Goal: Information Seeking & Learning: Check status

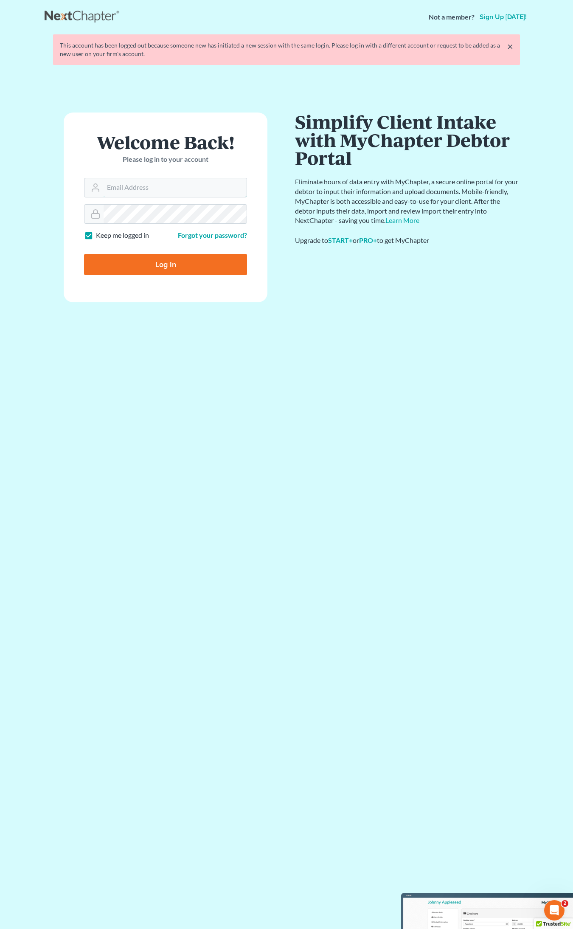
type input "trs@dimentfirm.com"
click at [141, 264] on input "Log In" at bounding box center [165, 264] width 163 height 21
type input "Thinking..."
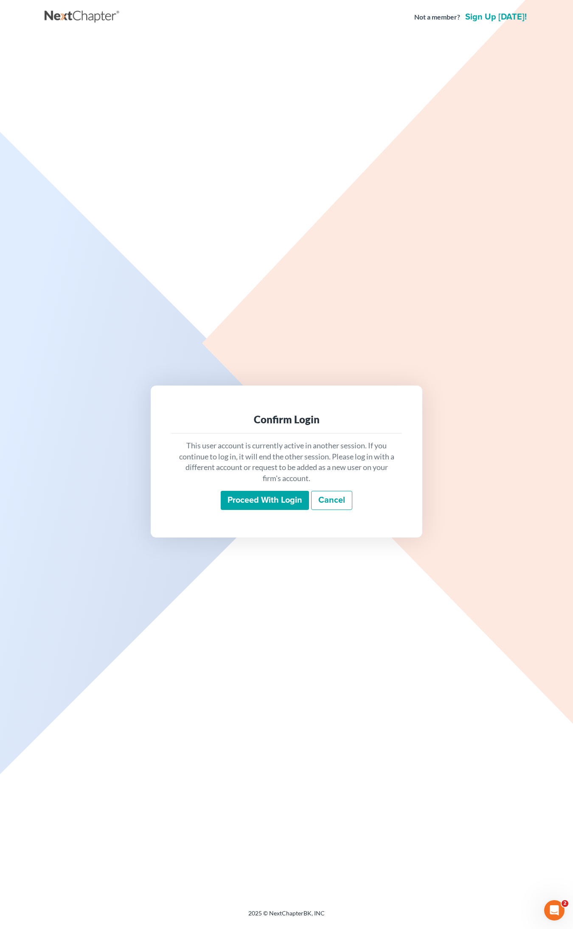
click at [250, 508] on input "Proceed with login" at bounding box center [265, 501] width 88 height 20
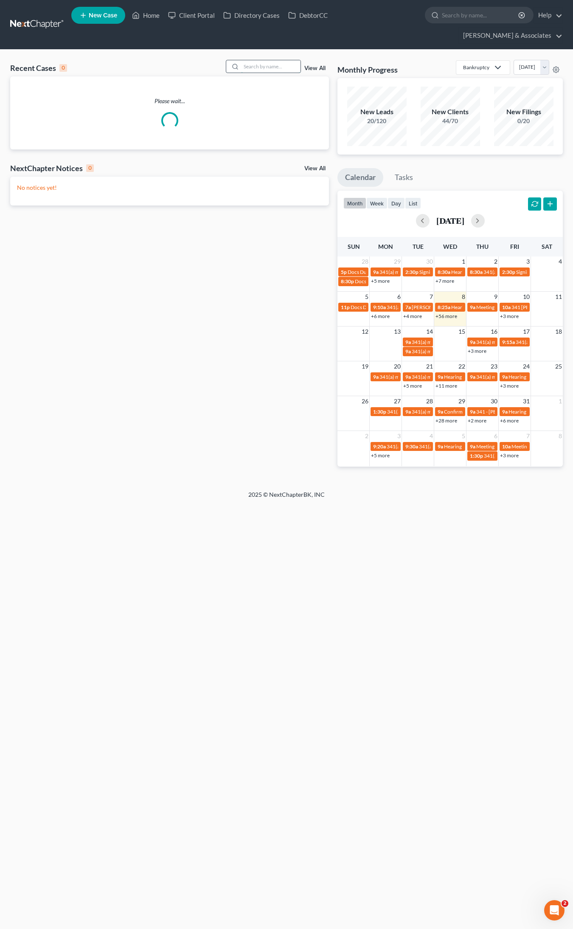
click at [264, 60] on input "search" at bounding box center [270, 66] width 59 height 12
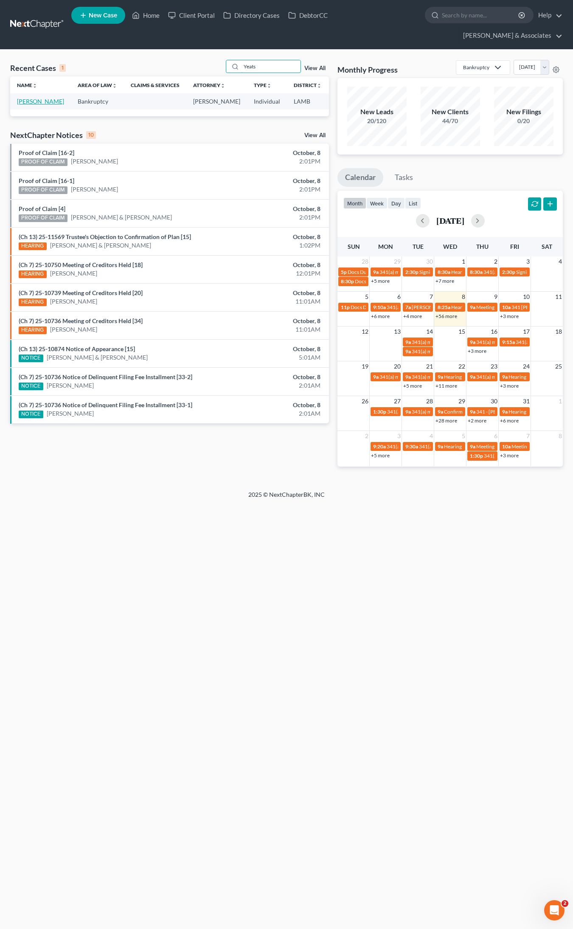
type input "Yeats"
click at [28, 98] on link "[PERSON_NAME]" at bounding box center [40, 101] width 47 height 7
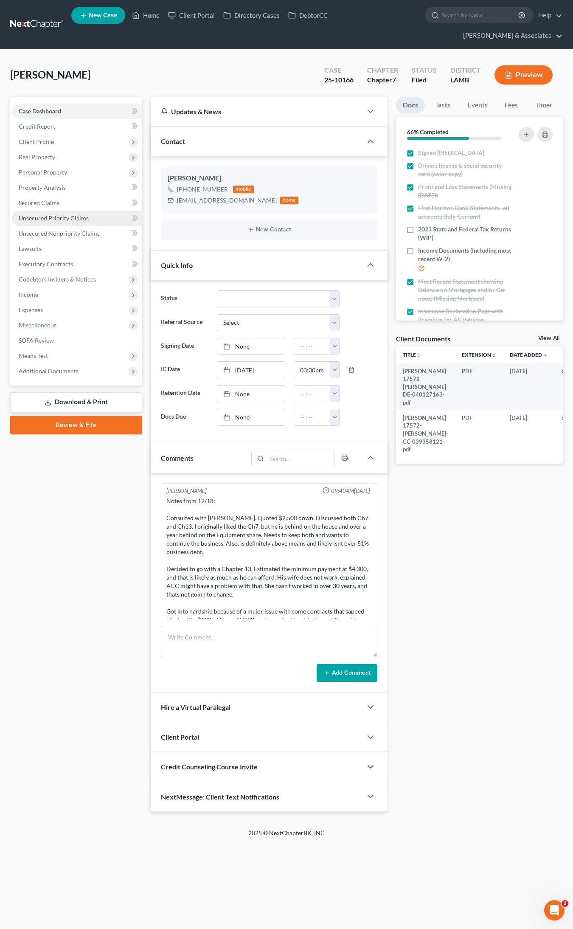
scroll to position [4949, 0]
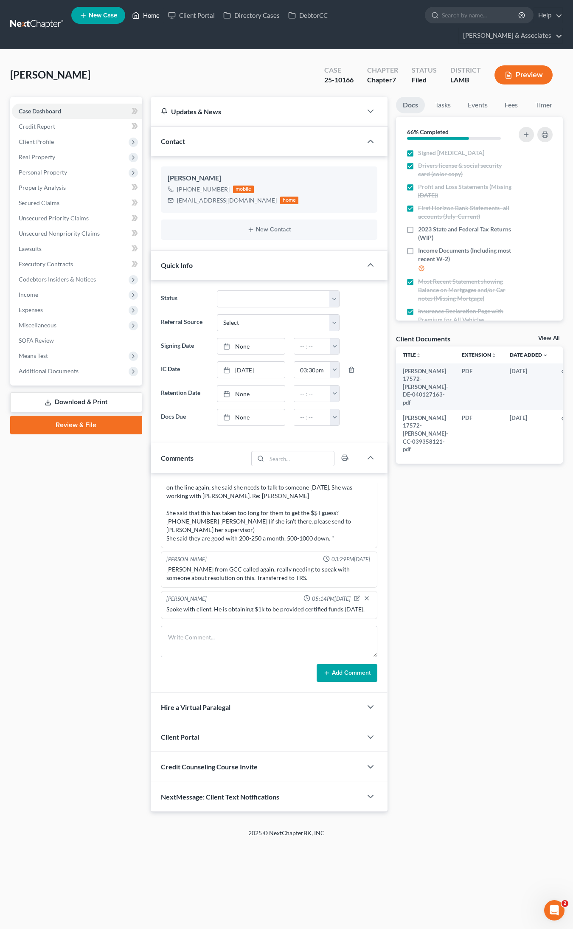
click at [156, 14] on link "Home" at bounding box center [146, 15] width 36 height 15
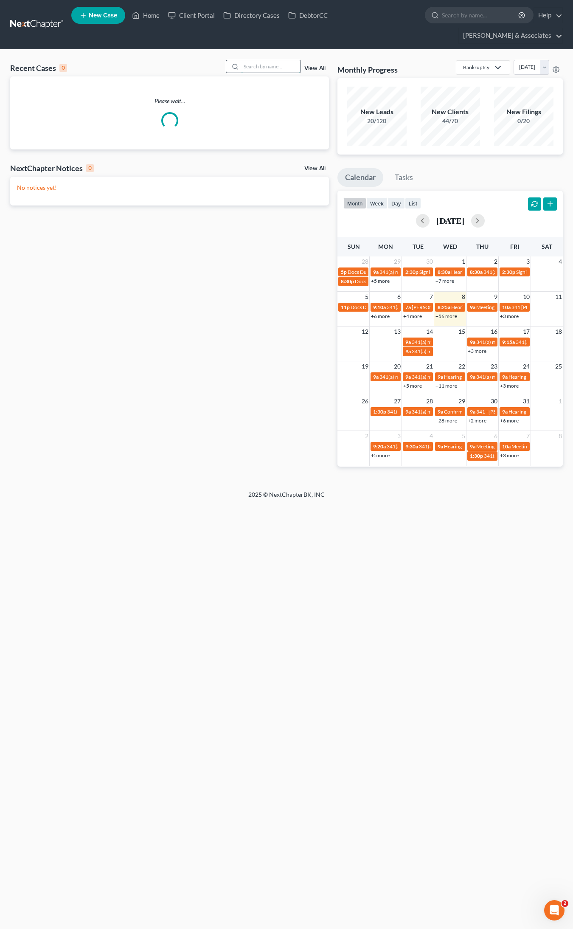
click at [253, 60] on input "search" at bounding box center [270, 66] width 59 height 12
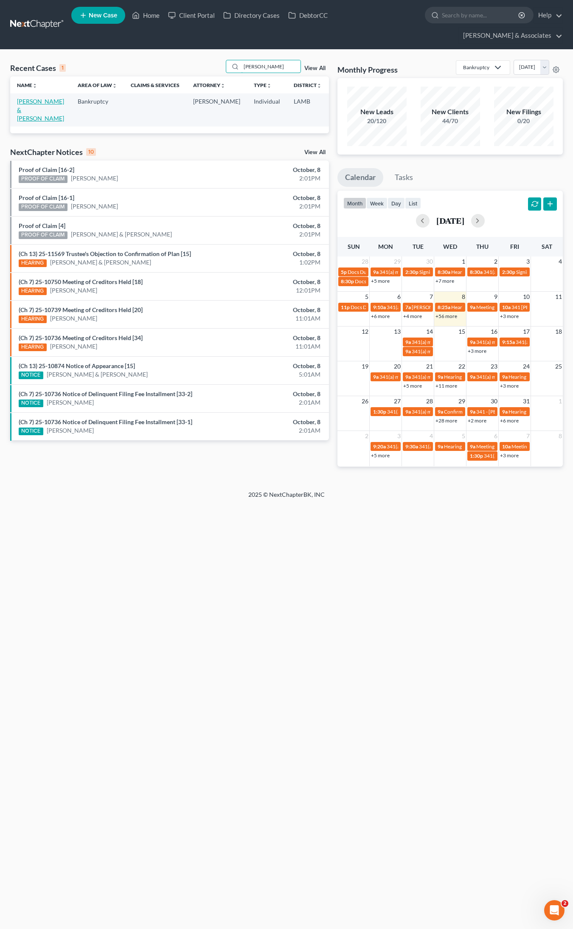
type input "Starns"
click at [22, 98] on link "Starns, Adam & Reagan" at bounding box center [40, 110] width 47 height 24
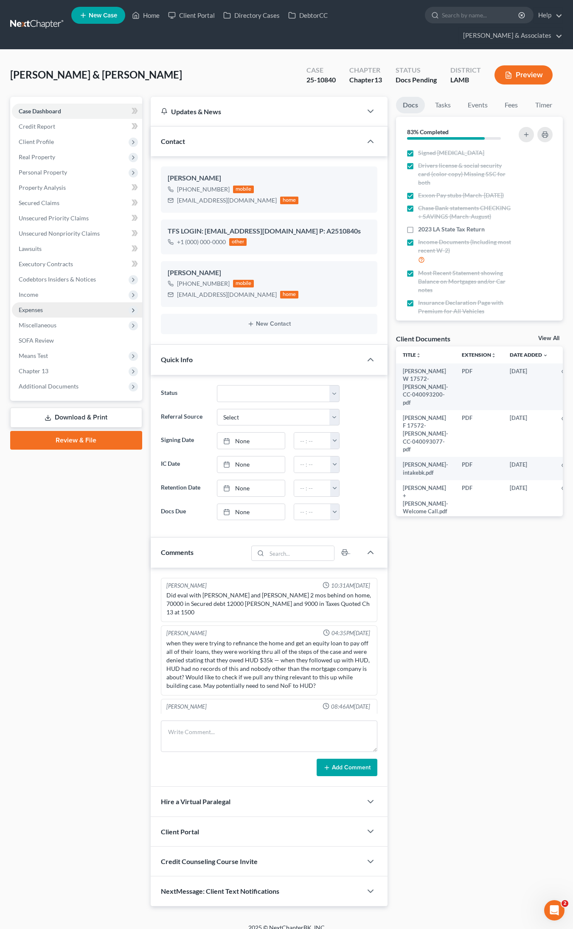
scroll to position [701, 0]
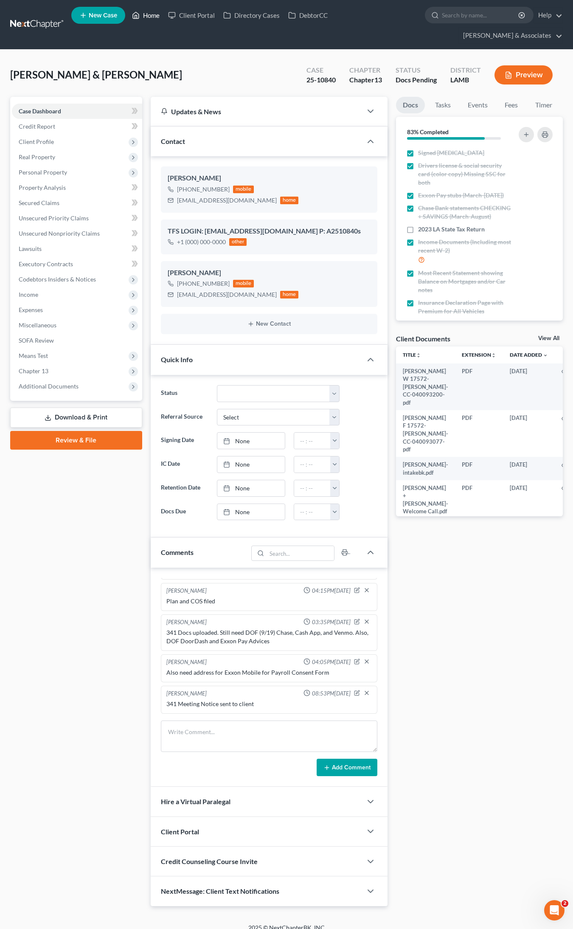
click at [154, 18] on link "Home" at bounding box center [146, 15] width 36 height 15
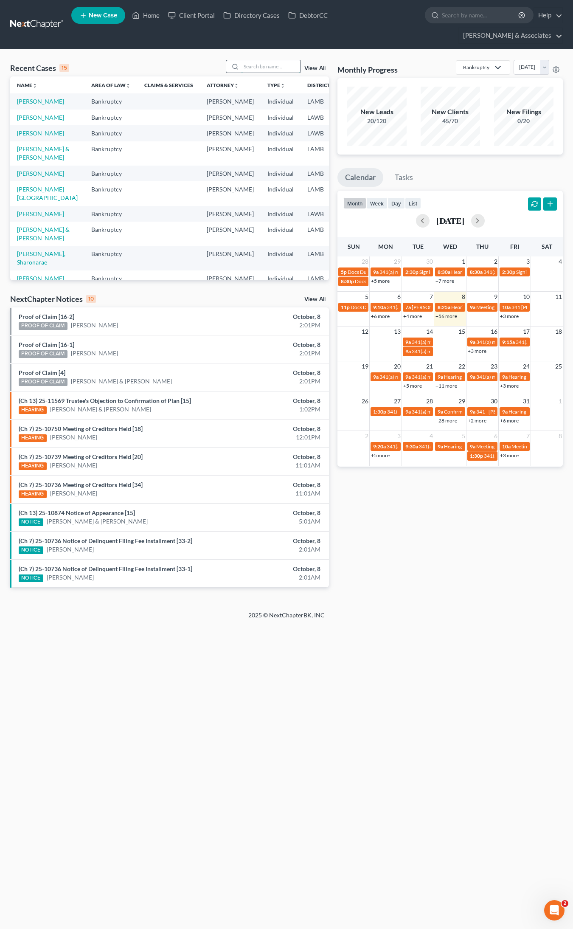
click at [270, 60] on input "search" at bounding box center [270, 66] width 59 height 12
type input "-"
type input "25-50886"
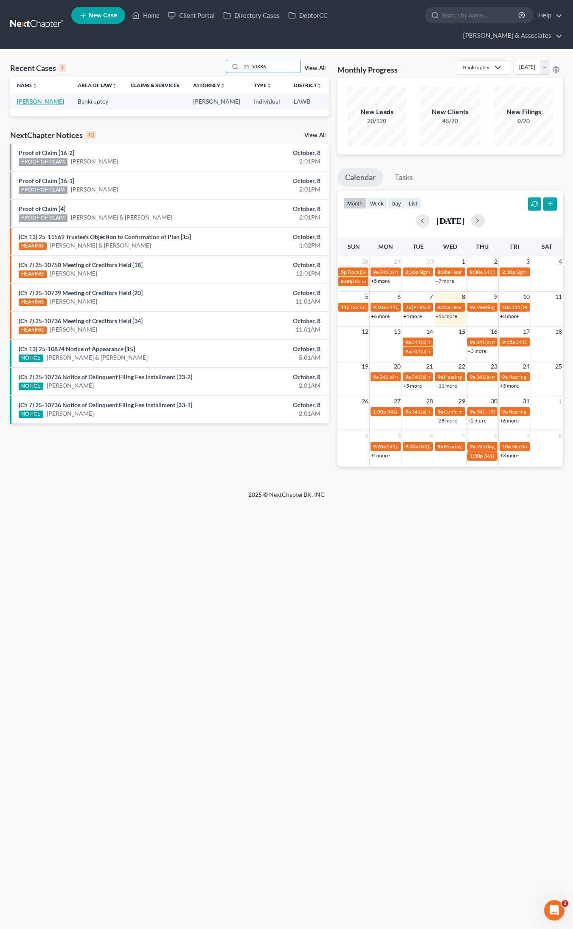
click at [32, 98] on link "Young, Courtney" at bounding box center [40, 101] width 47 height 7
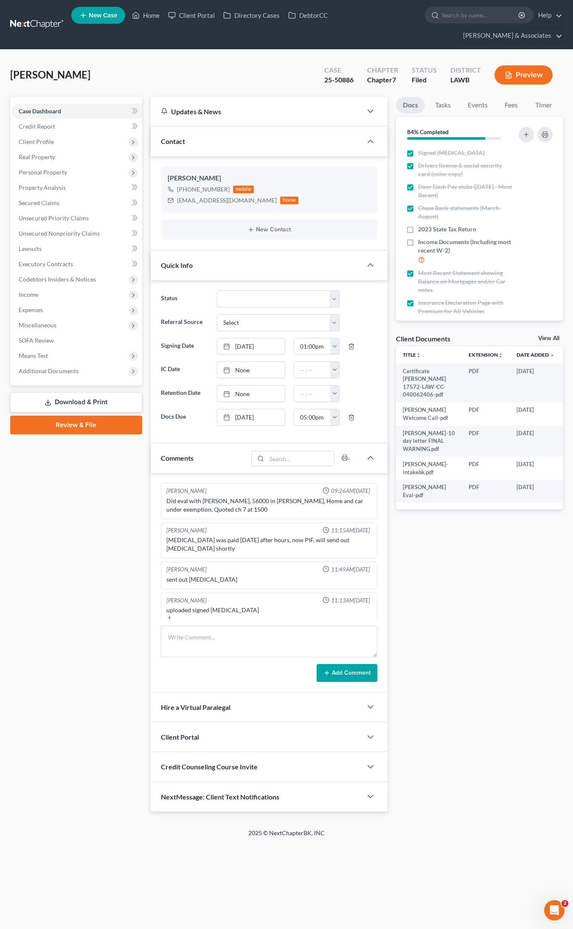
scroll to position [1112, 0]
click at [151, 17] on link "Home" at bounding box center [146, 15] width 36 height 15
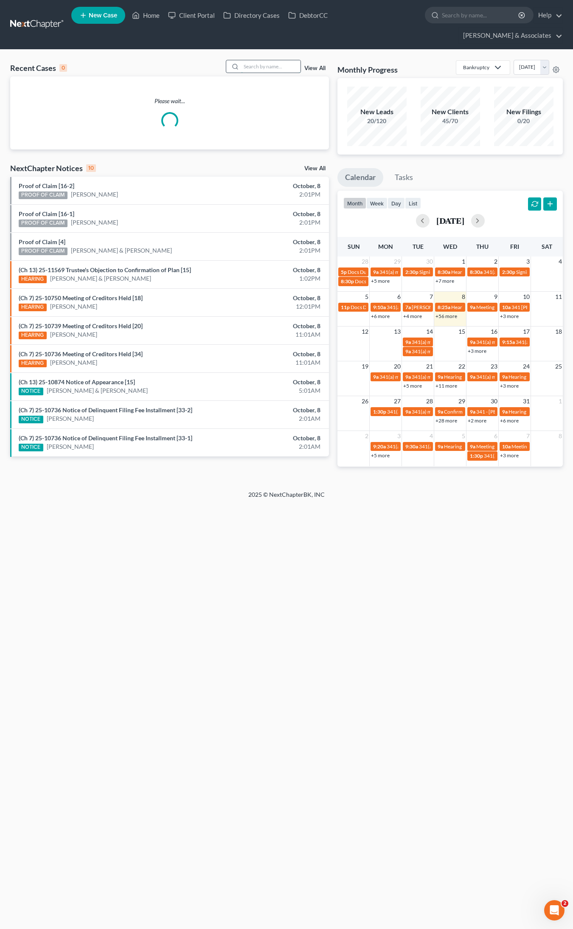
click at [259, 60] on input "search" at bounding box center [270, 66] width 59 height 12
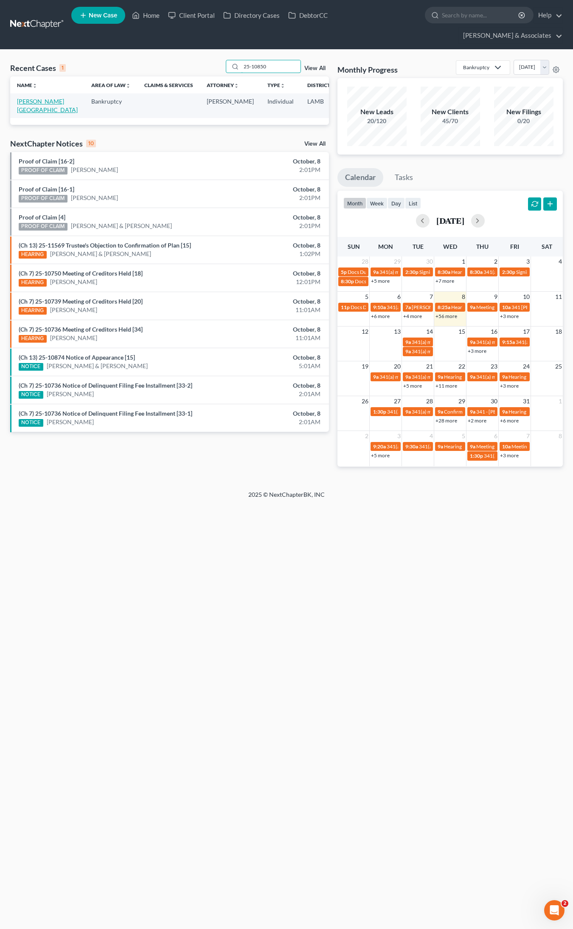
type input "25-10850"
click at [30, 98] on link "Gross, Wykisha" at bounding box center [47, 106] width 61 height 16
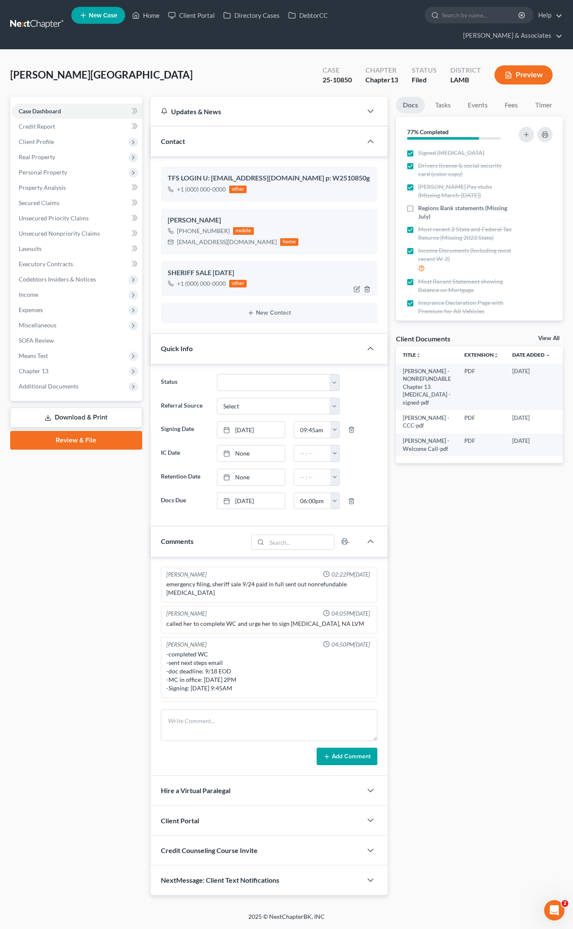
scroll to position [871, 0]
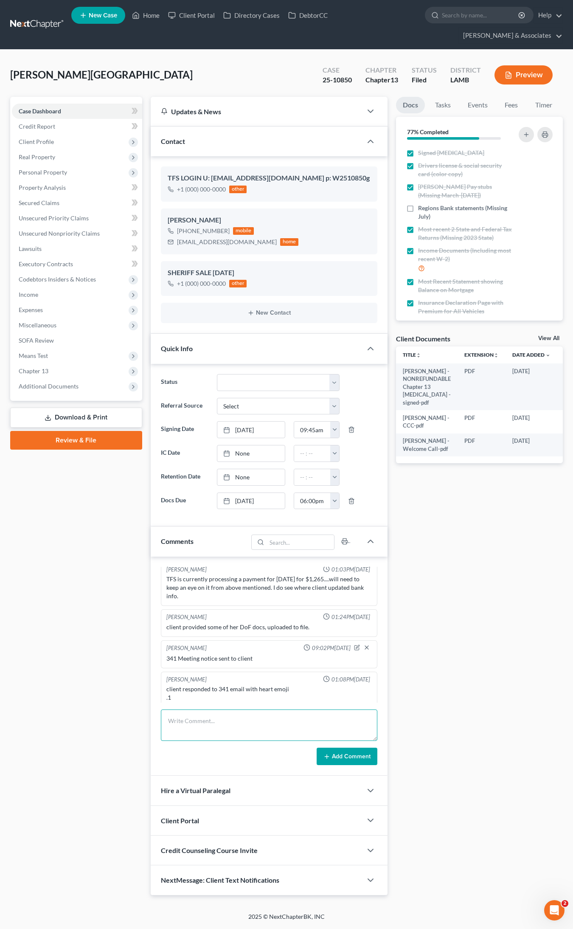
click at [219, 709] on textarea at bounding box center [269, 724] width 216 height 31
click at [148, 19] on link "Home" at bounding box center [146, 15] width 36 height 15
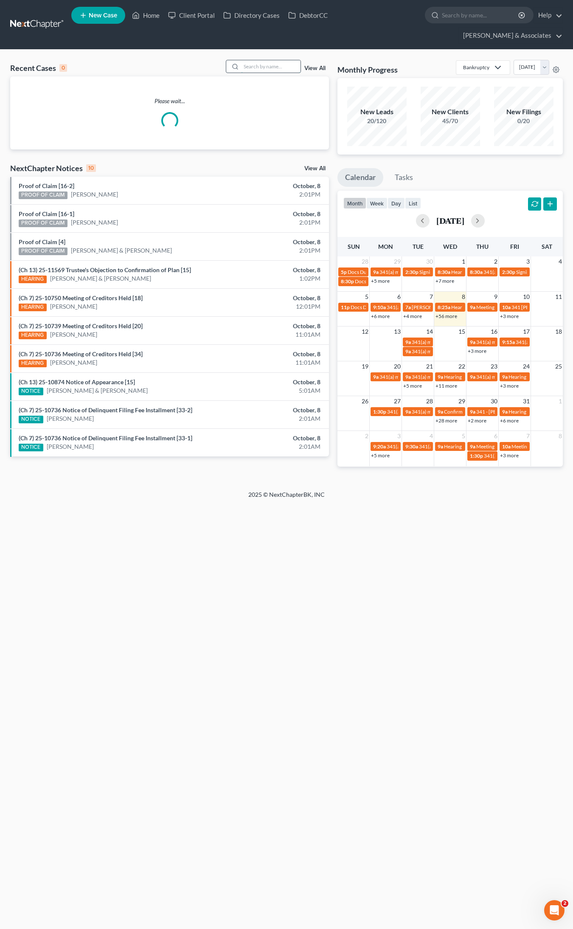
click at [271, 60] on input "search" at bounding box center [270, 66] width 59 height 12
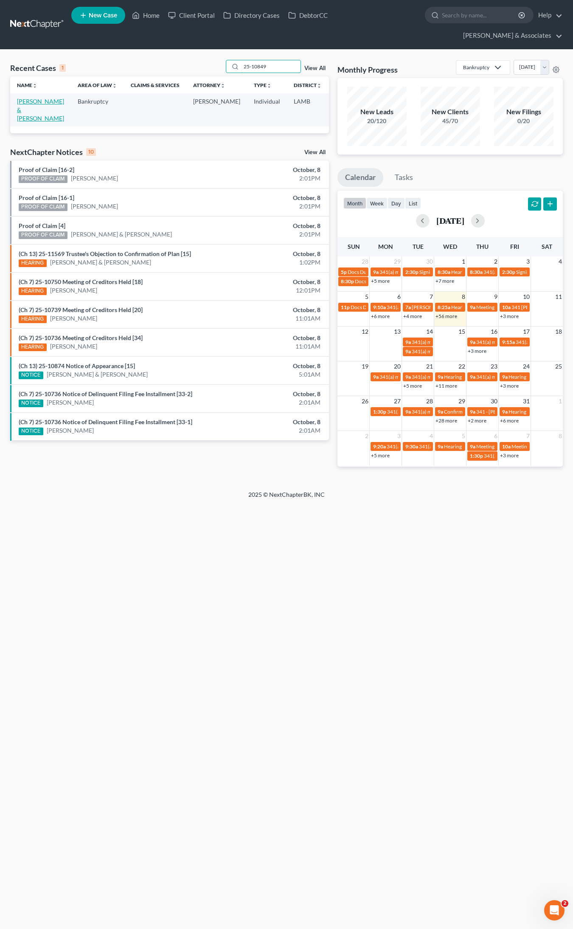
type input "25-10849"
click at [29, 98] on link "Avaritt, Edward & Martha" at bounding box center [40, 110] width 47 height 24
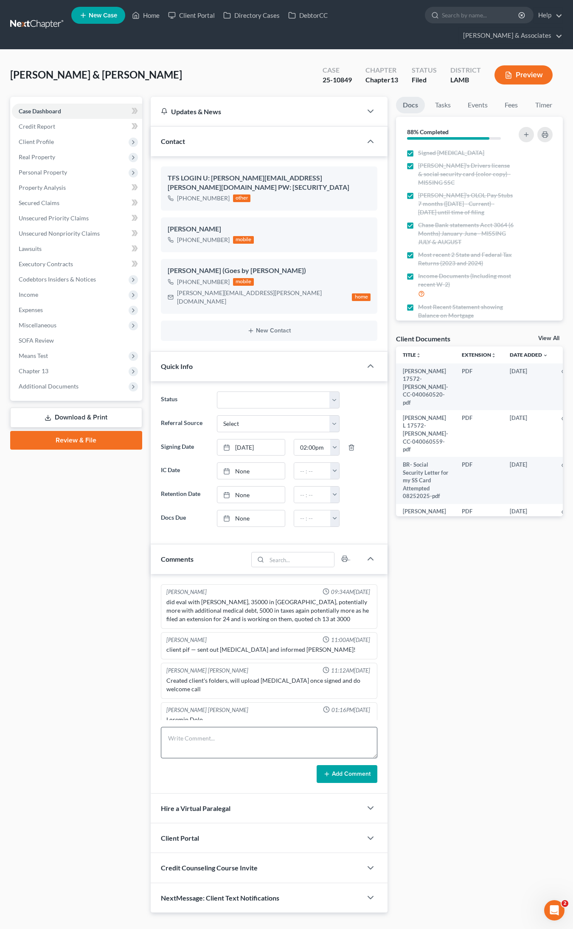
scroll to position [1871, 0]
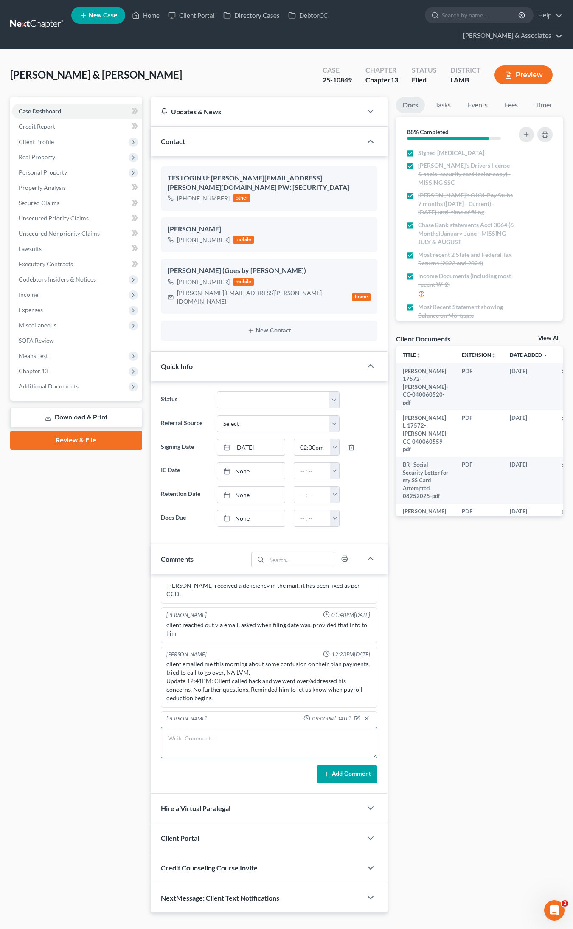
click at [237, 727] on textarea at bounding box center [269, 742] width 216 height 31
click at [225, 727] on textarea "Per client:" at bounding box center [269, 742] width 216 height 31
paste textarea "Thanks, Tiffany! I received the notice in the mail regarding the meeting of cre…"
type textarea "Per client: Thanks, Tiffany! I received the notice in the mail regarding the me…"
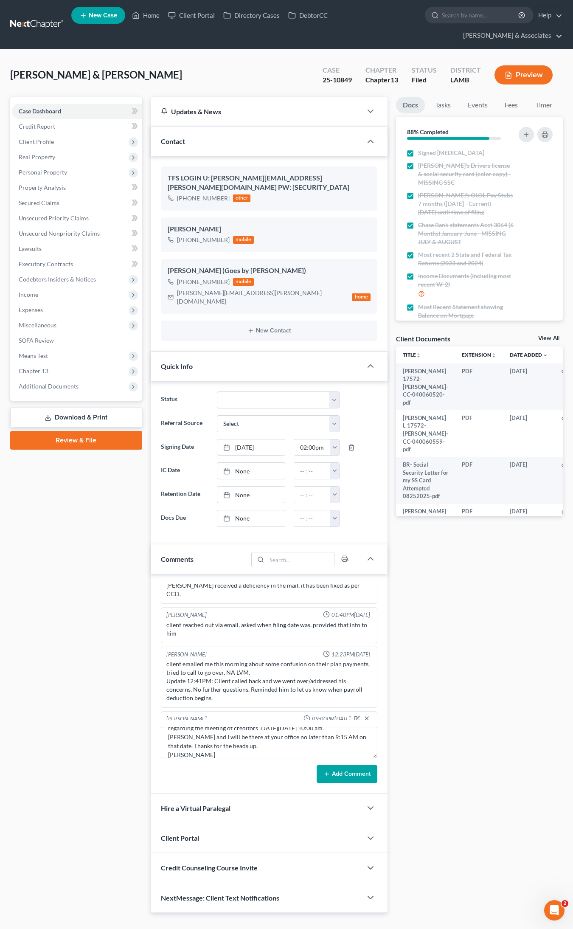
click at [349, 765] on button "Add Comment" at bounding box center [347, 774] width 61 height 18
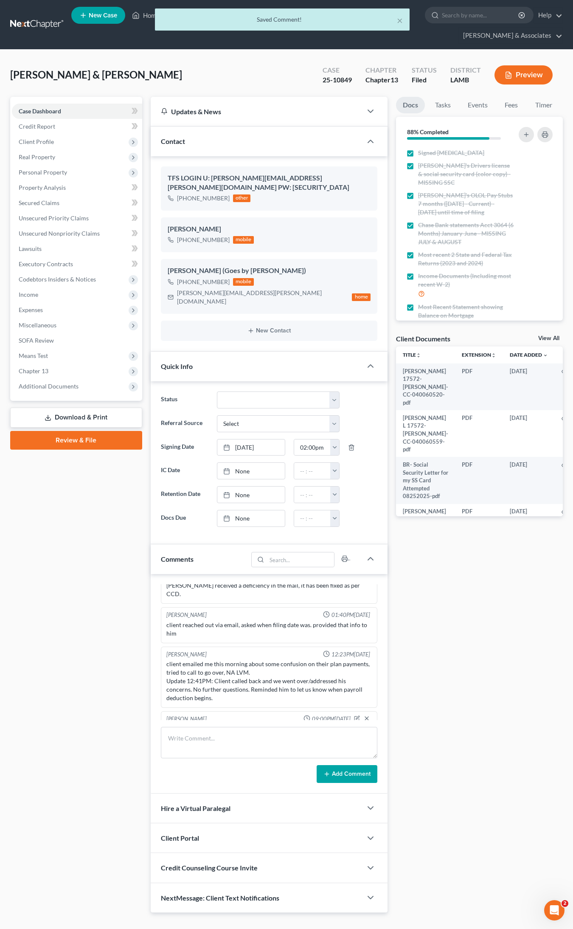
scroll to position [1936, 0]
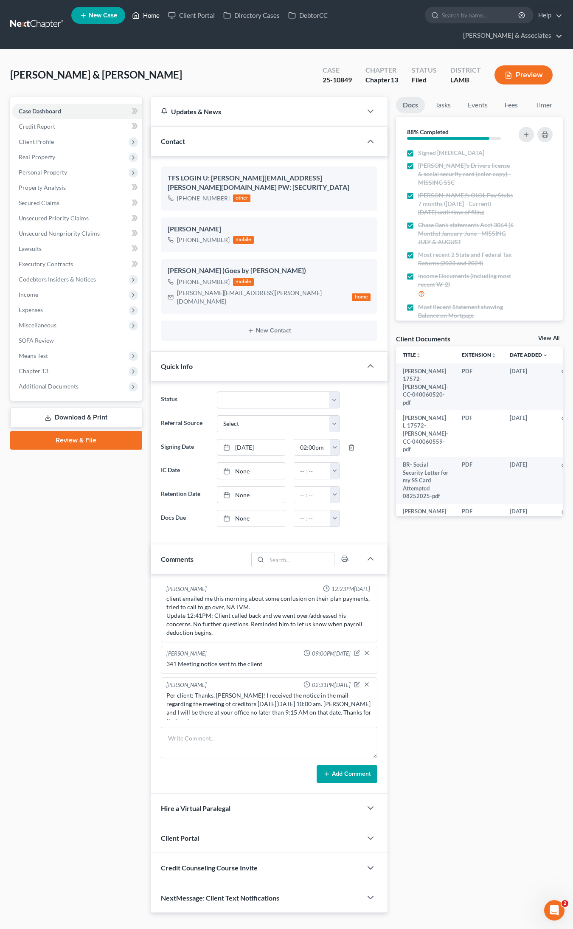
click at [149, 14] on link "Home" at bounding box center [146, 15] width 36 height 15
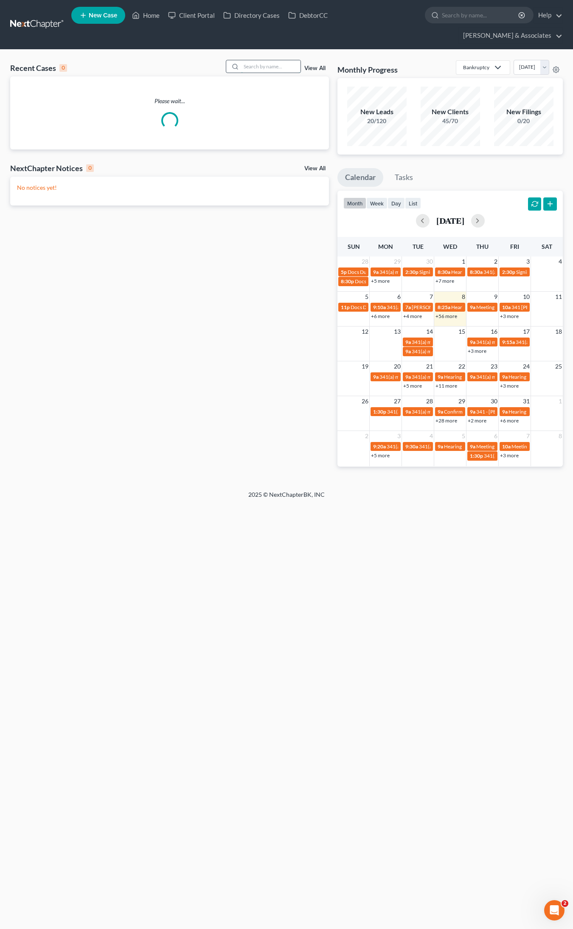
click at [261, 60] on input "search" at bounding box center [270, 66] width 59 height 12
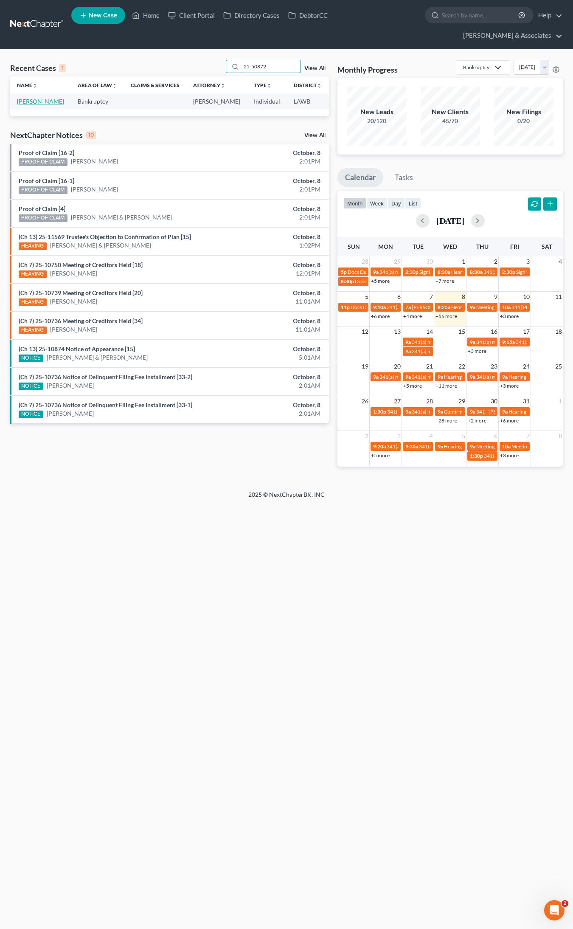
type input "25-50872"
click at [34, 98] on link "Dehart, Richard" at bounding box center [40, 101] width 47 height 7
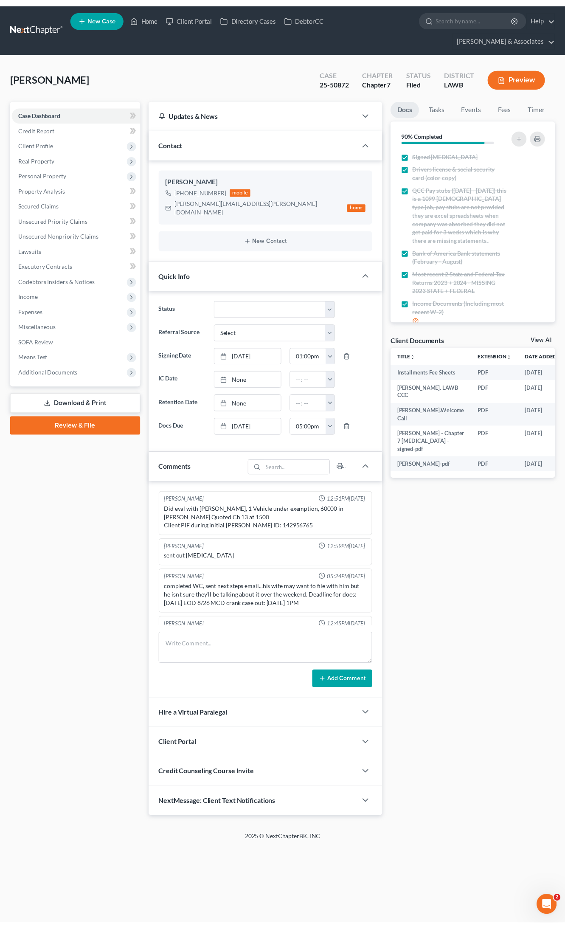
scroll to position [1190, 0]
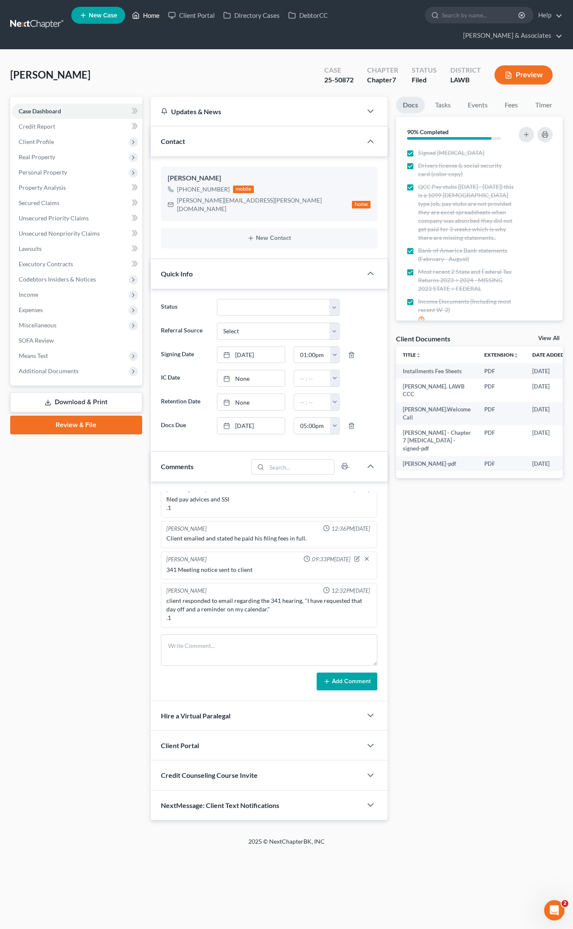
click at [152, 14] on link "Home" at bounding box center [146, 15] width 36 height 15
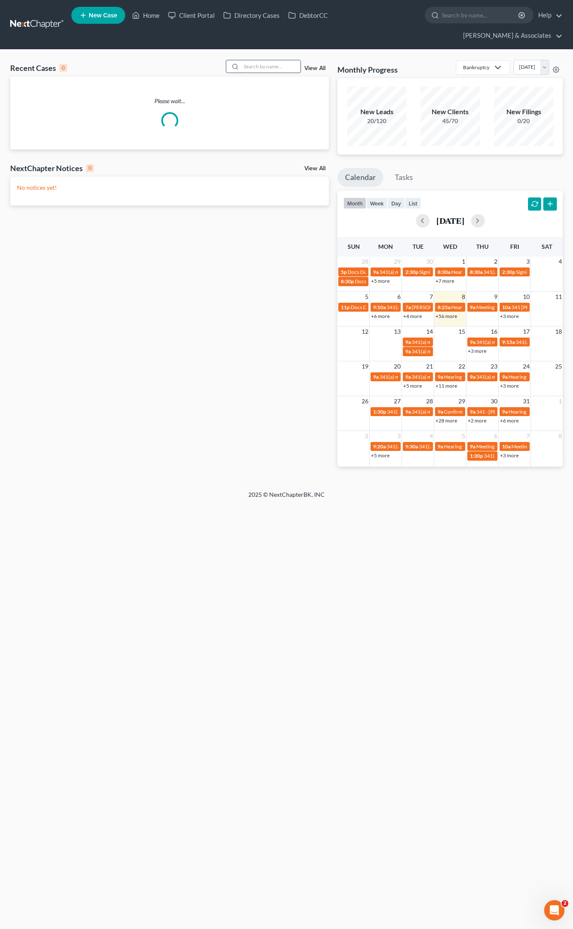
click at [267, 60] on input "search" at bounding box center [270, 66] width 59 height 12
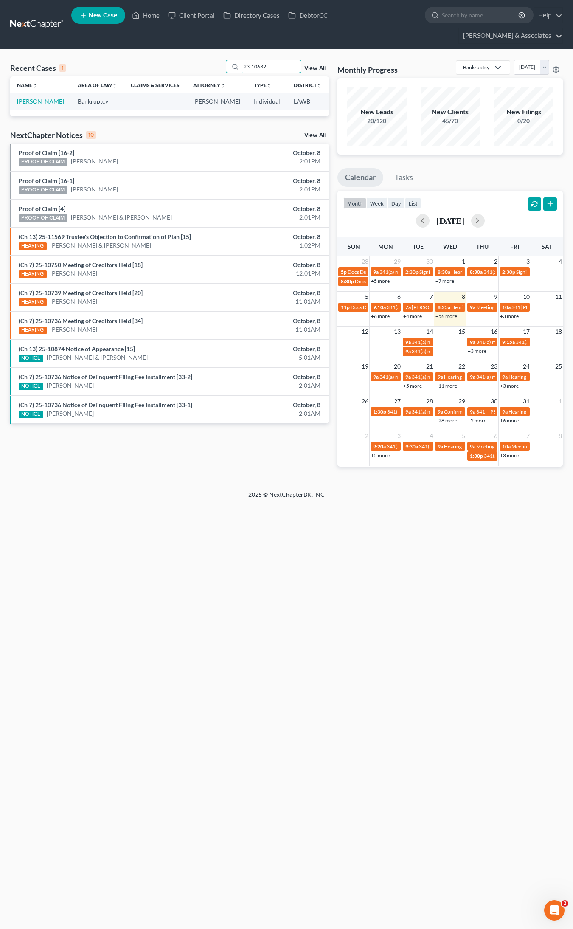
type input "23-10632"
click at [28, 98] on link "Charon, Amy" at bounding box center [40, 101] width 47 height 7
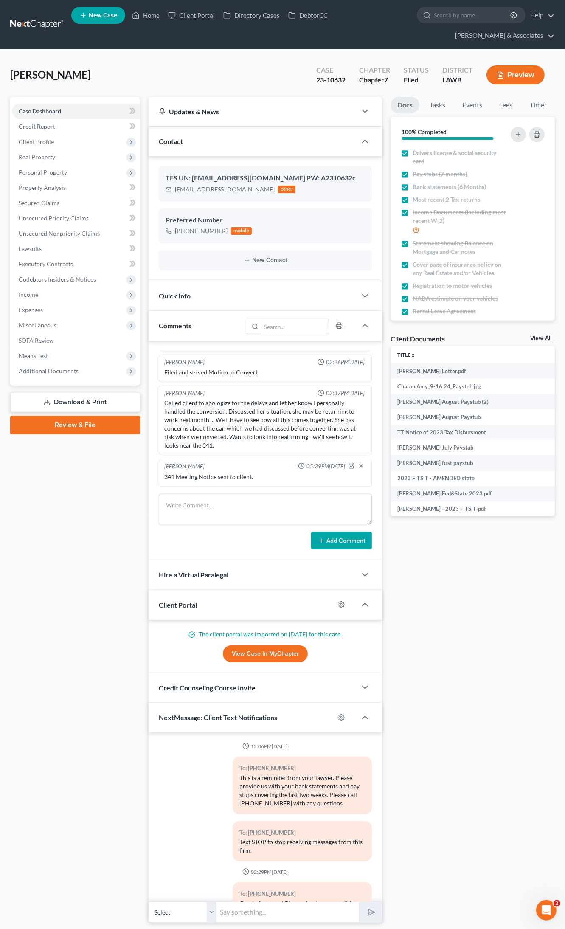
scroll to position [512, 0]
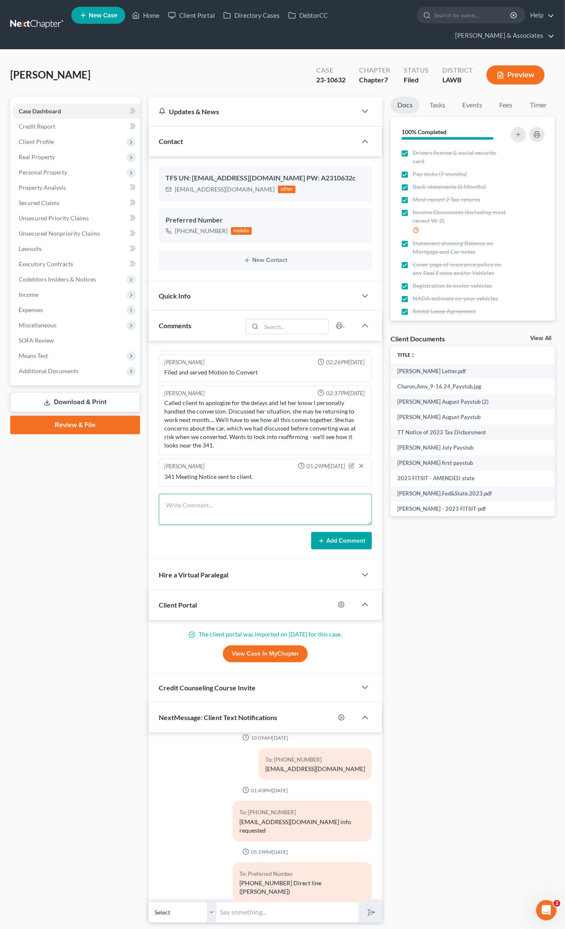
click at [185, 494] on textarea at bounding box center [265, 509] width 213 height 31
paste textarea "Noted. Thank you"
type textarea "Client responded: Noted. Thank you"
click at [338, 532] on button "Add Comment" at bounding box center [341, 541] width 61 height 18
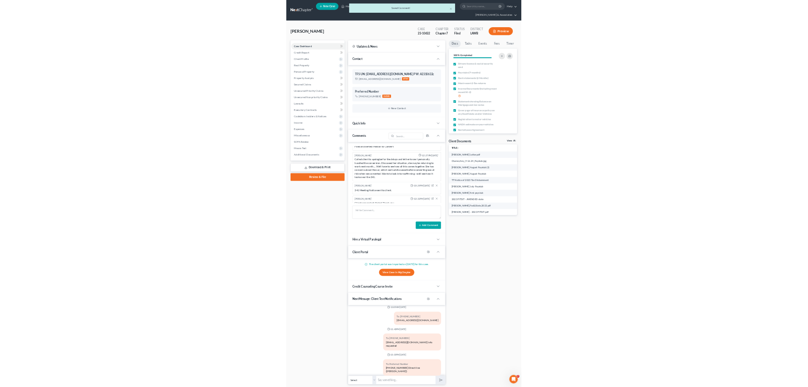
scroll to position [4101, 0]
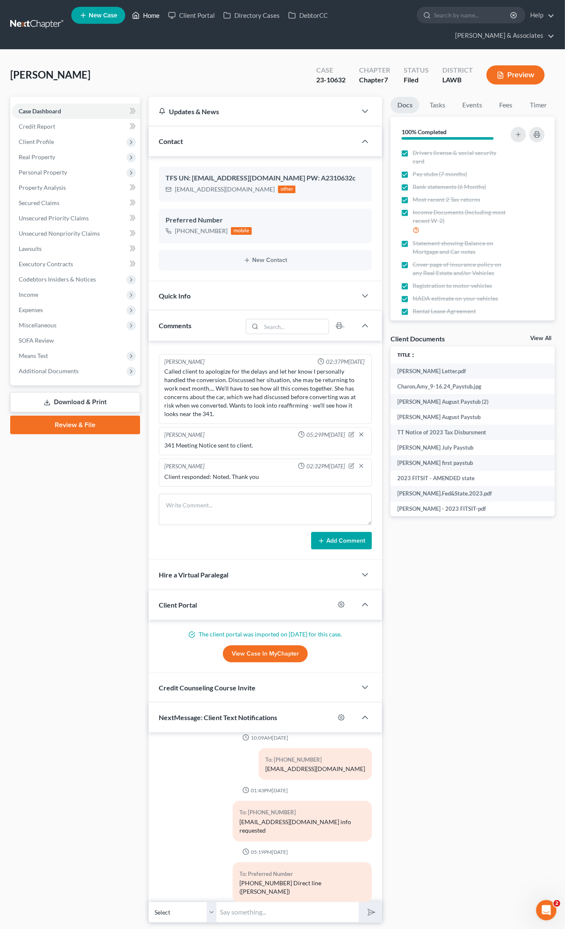
click at [147, 18] on link "Home" at bounding box center [146, 15] width 36 height 15
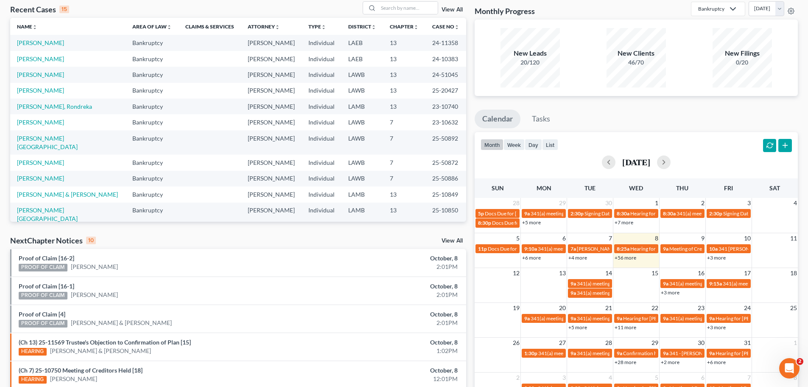
scroll to position [42, 0]
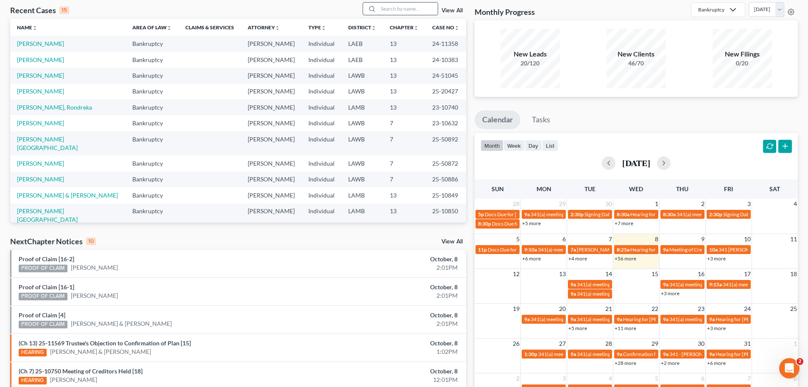
click at [391, 6] on input "search" at bounding box center [408, 9] width 59 height 12
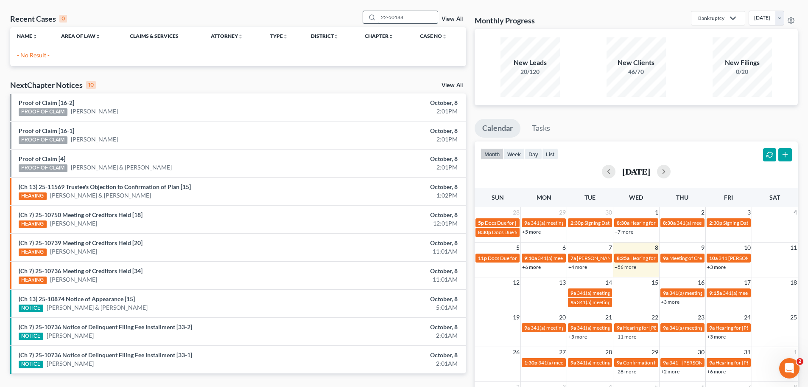
drag, startPoint x: 375, startPoint y: 8, endPoint x: 368, endPoint y: 8, distance: 6.4
click at [368, 8] on div "Recent Cases 0 22-50188 View All Name unfold_more expand_more expand_less Area …" at bounding box center [404, 220] width 808 height 441
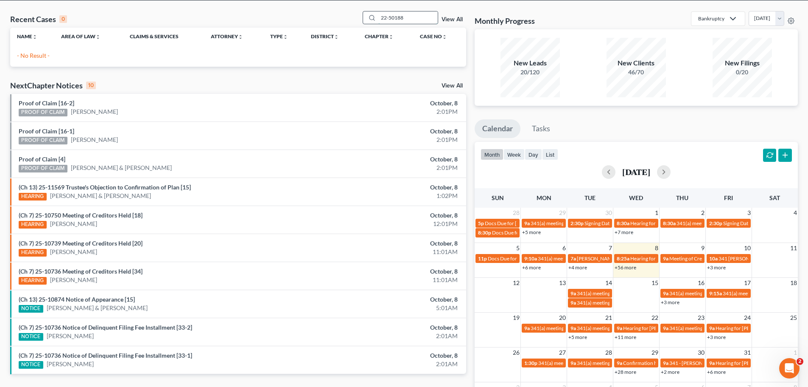
drag, startPoint x: 396, startPoint y: 14, endPoint x: 368, endPoint y: 17, distance: 28.1
click at [368, 17] on div "22-50188" at bounding box center [401, 17] width 76 height 13
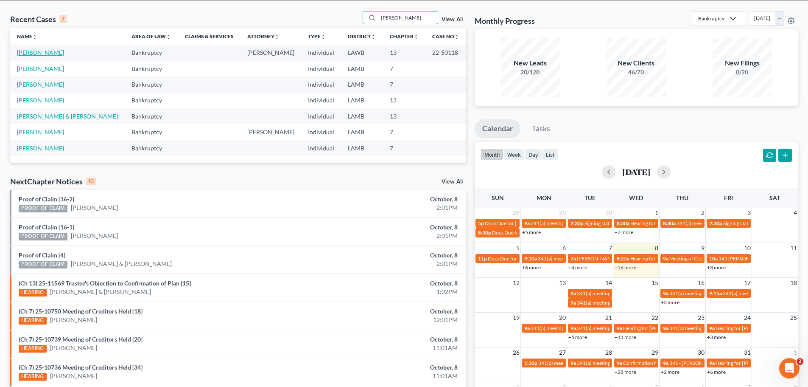
type input "Wilkins"
click at [39, 54] on link "Wilkins, Amanda" at bounding box center [40, 52] width 47 height 7
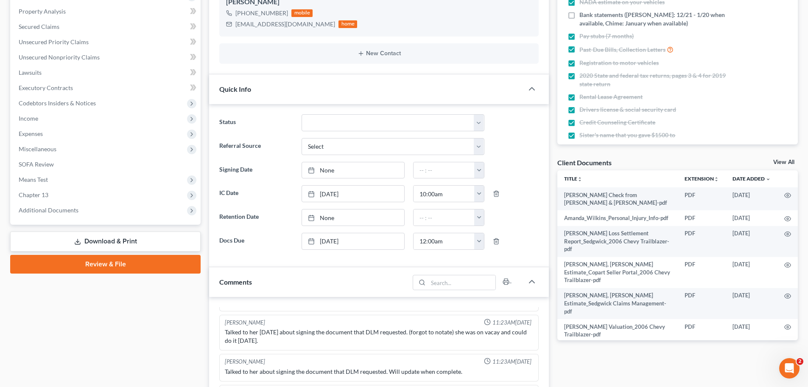
scroll to position [212, 0]
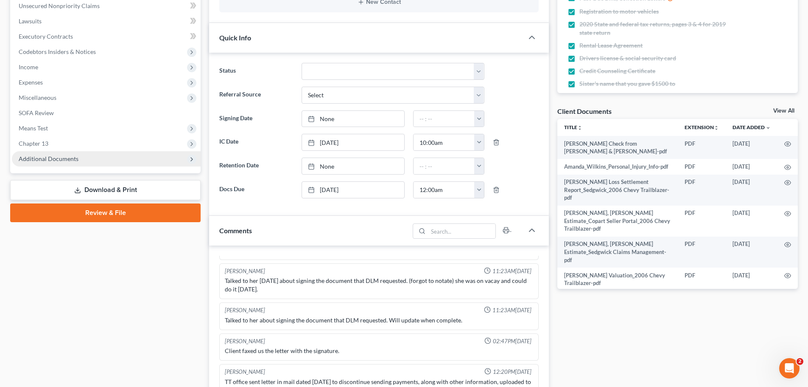
click at [46, 161] on span "Additional Documents" at bounding box center [49, 158] width 60 height 7
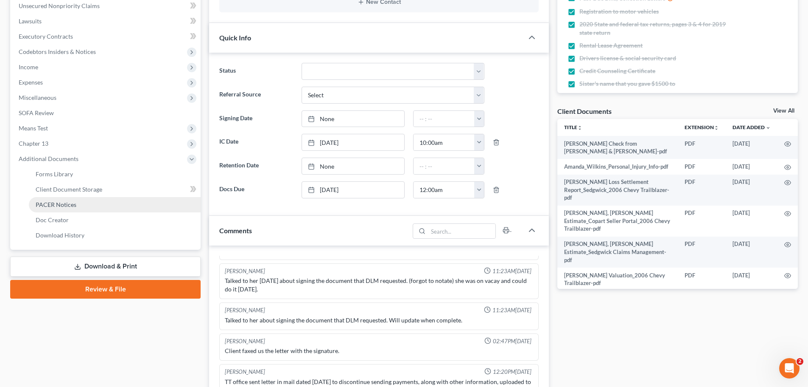
click at [50, 205] on span "PACER Notices" at bounding box center [56, 204] width 41 height 7
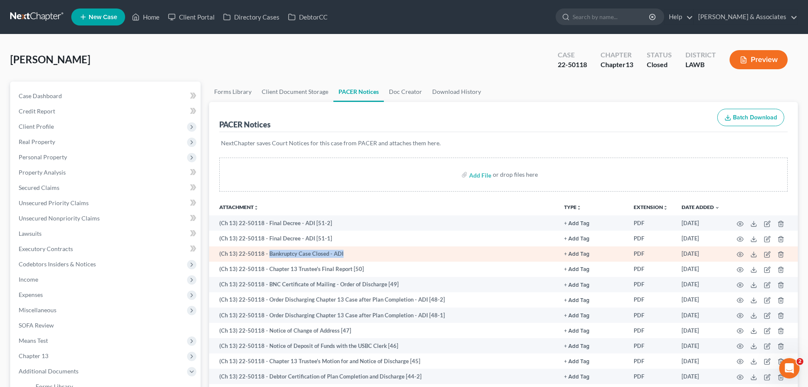
drag, startPoint x: 267, startPoint y: 253, endPoint x: 359, endPoint y: 258, distance: 92.3
click at [342, 251] on td "(Ch 13) 22-50118 - Bankruptcy Case Closed - ADI" at bounding box center [383, 253] width 348 height 15
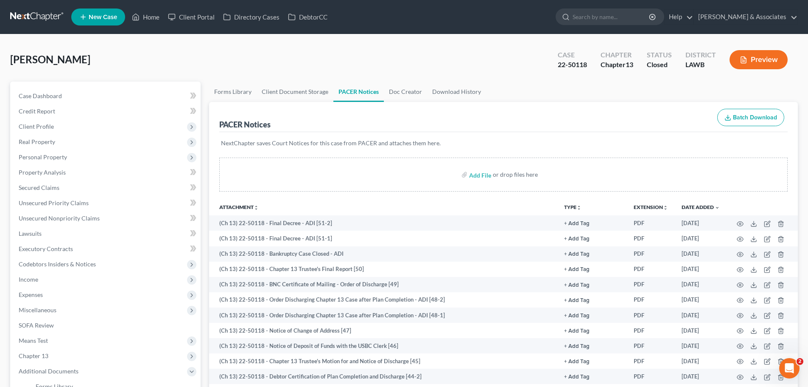
click at [219, 48] on div "Wilkins, Amanda Upgraded Case 22-50118 Chapter Chapter 13 Status Closed Distric…" at bounding box center [404, 63] width 788 height 37
click at [154, 20] on link "Home" at bounding box center [146, 16] width 36 height 15
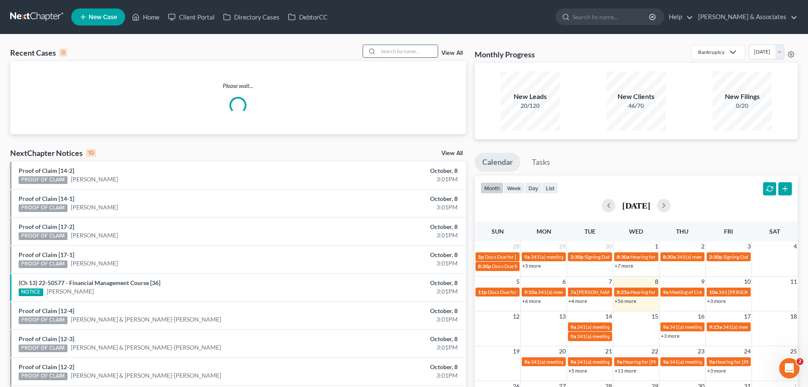
click at [407, 51] on input "search" at bounding box center [408, 51] width 59 height 12
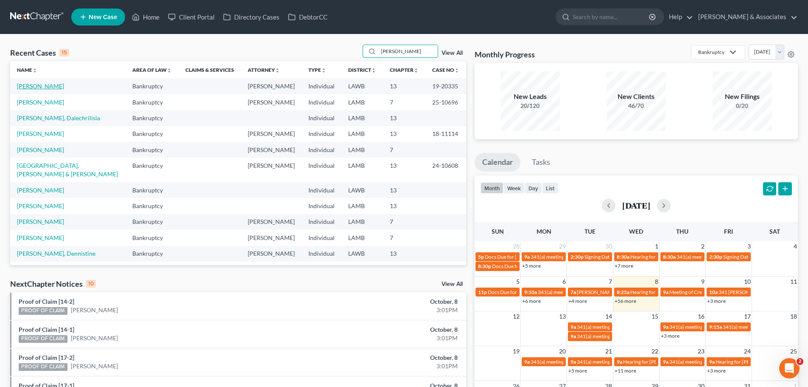
type input "landry"
click at [46, 87] on link "Landry, Jeffery" at bounding box center [40, 85] width 47 height 7
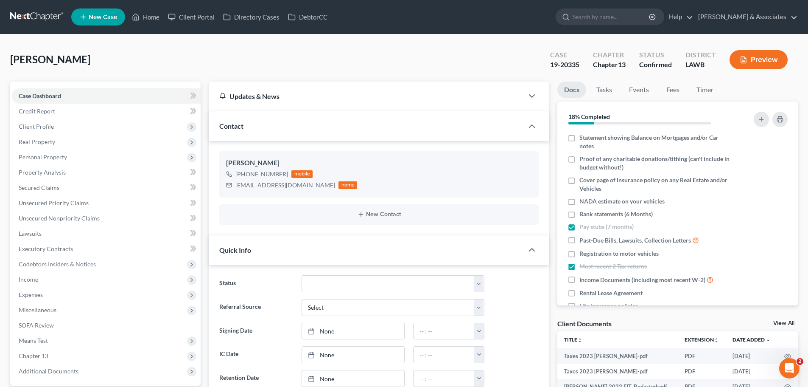
scroll to position [140, 0]
click at [45, 125] on span "Client Profile" at bounding box center [36, 126] width 35 height 7
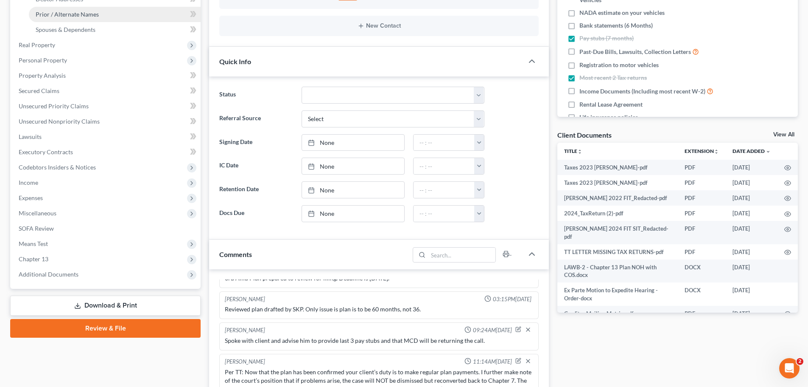
scroll to position [85, 0]
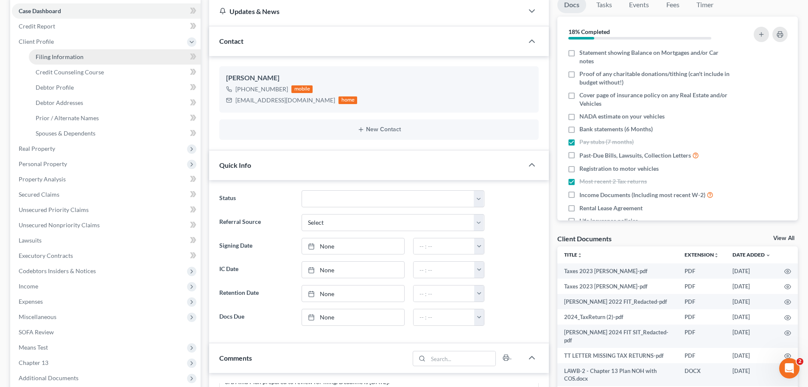
click at [67, 60] on link "Filing Information" at bounding box center [115, 56] width 172 height 15
select select "1"
select select "0"
select select "3"
select select "19"
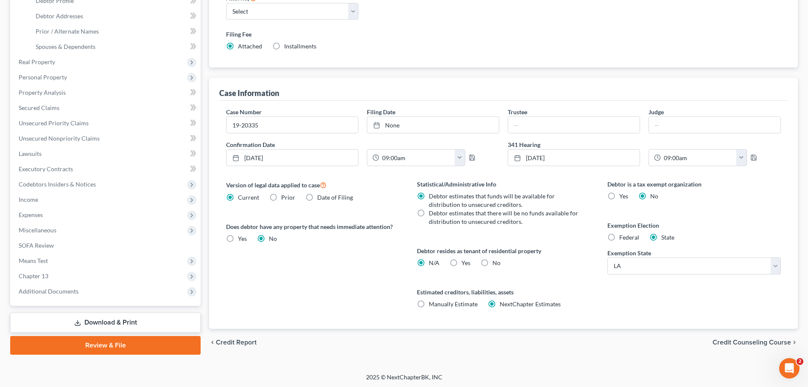
scroll to position [173, 0]
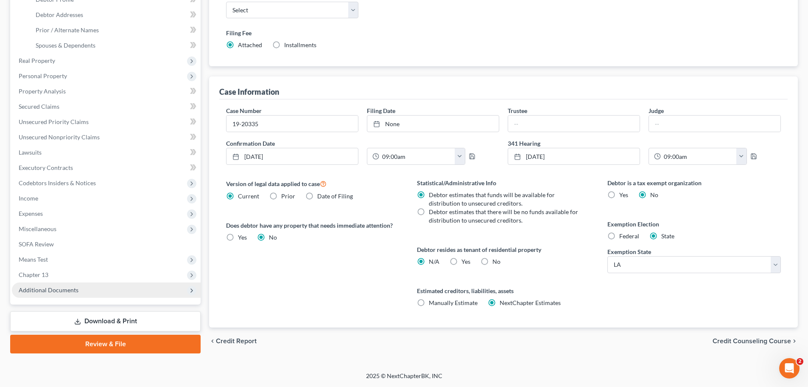
click at [49, 293] on span "Additional Documents" at bounding box center [49, 289] width 60 height 7
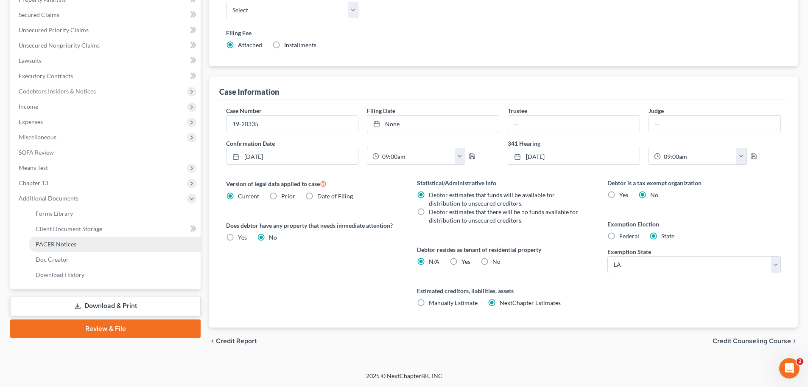
click at [61, 243] on span "PACER Notices" at bounding box center [56, 243] width 41 height 7
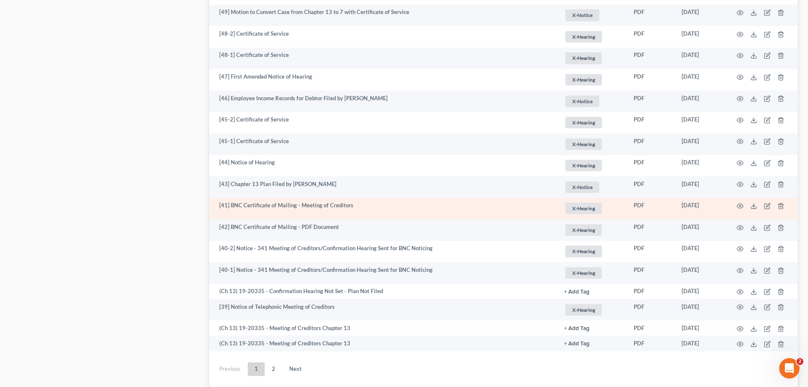
scroll to position [1296, 0]
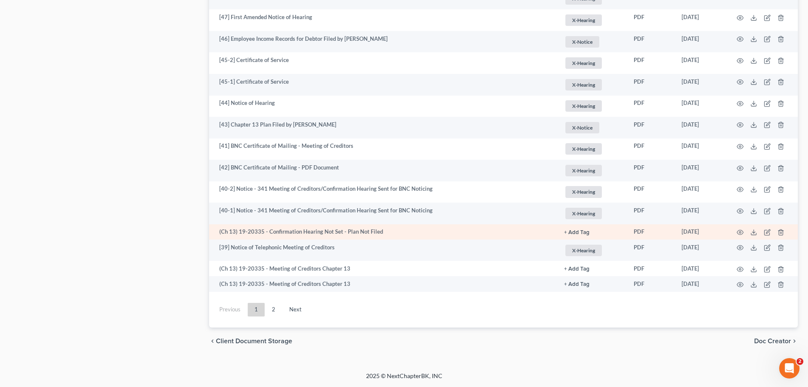
drag, startPoint x: 274, startPoint y: 309, endPoint x: 362, endPoint y: 229, distance: 118.6
click at [274, 309] on link "2" at bounding box center [273, 310] width 17 height 14
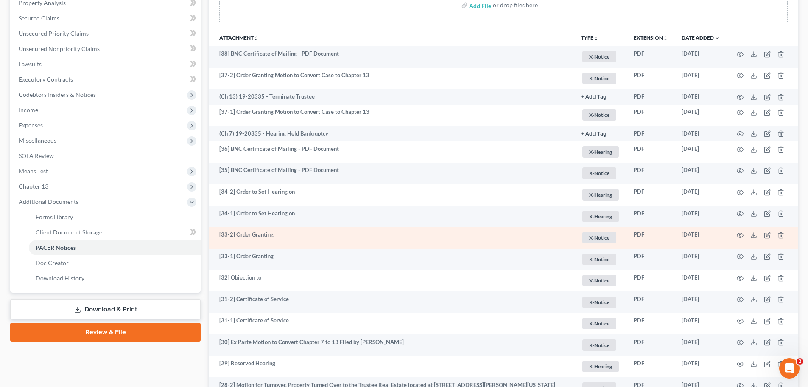
scroll to position [0, 0]
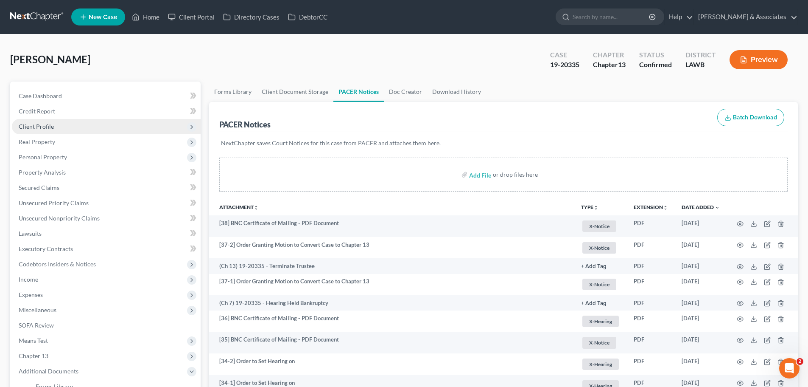
click at [45, 126] on span "Client Profile" at bounding box center [36, 126] width 35 height 7
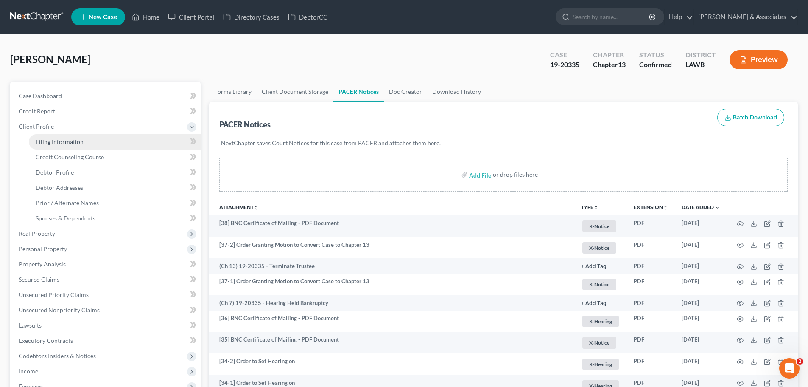
click at [76, 142] on span "Filing Information" at bounding box center [60, 141] width 48 height 7
select select "1"
select select "0"
select select "3"
select select "36"
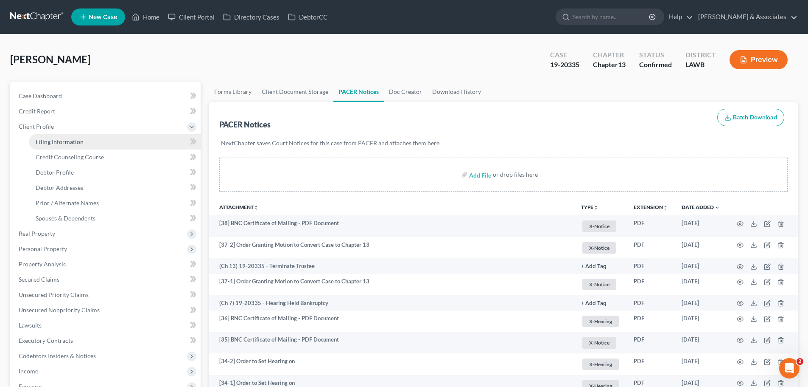
select select "5"
select select "19"
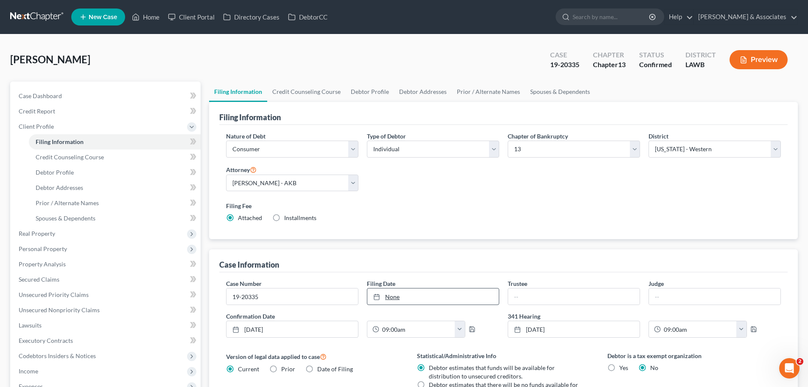
click at [410, 299] on link "None" at bounding box center [434, 296] width 132 height 16
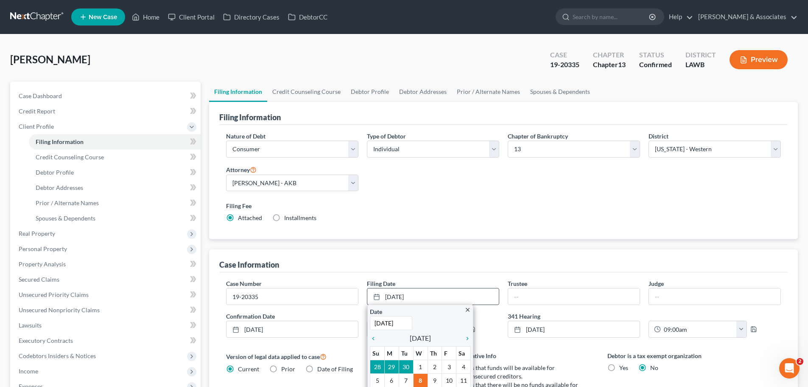
click at [398, 323] on input "10/8/2025" at bounding box center [391, 323] width 42 height 14
click at [383, 320] on input "10/8/2025" at bounding box center [391, 323] width 42 height 14
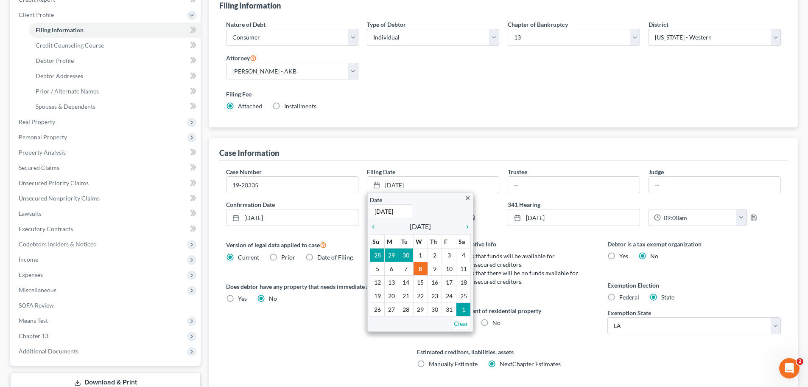
scroll to position [85, 0]
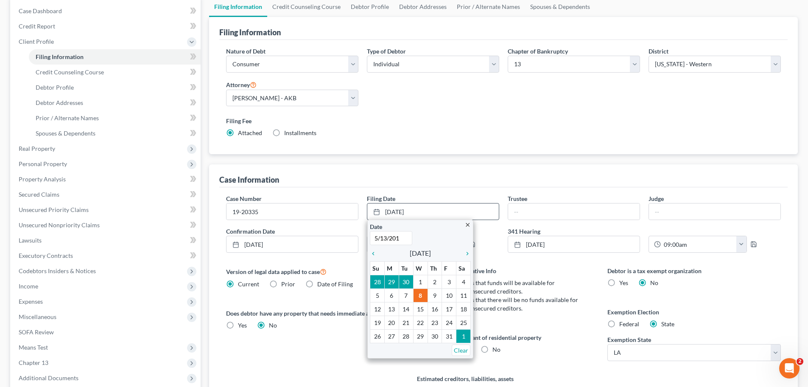
type input "5/13/2019"
click at [443, 178] on div "Case Information" at bounding box center [503, 175] width 569 height 23
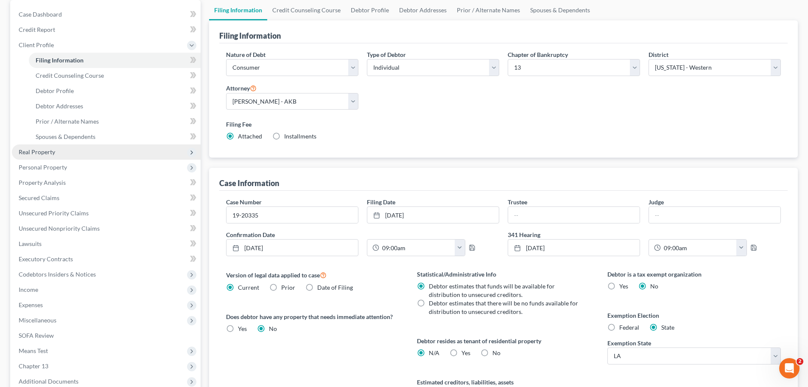
scroll to position [0, 0]
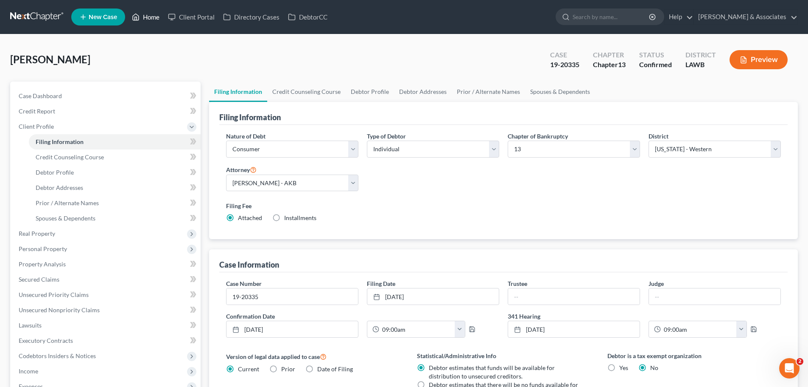
click at [148, 18] on link "Home" at bounding box center [146, 16] width 36 height 15
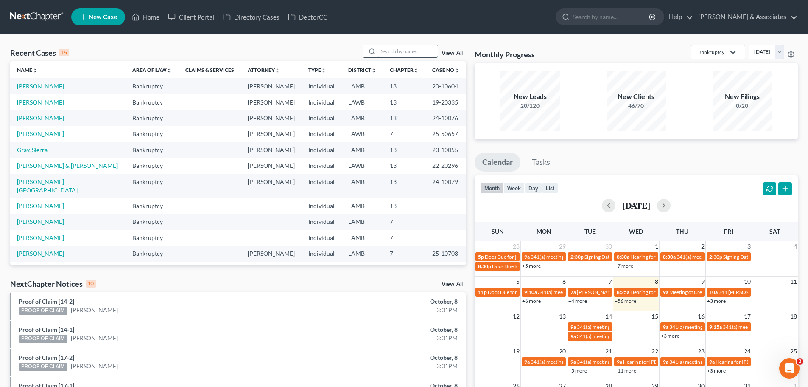
click at [418, 49] on input "search" at bounding box center [408, 51] width 59 height 12
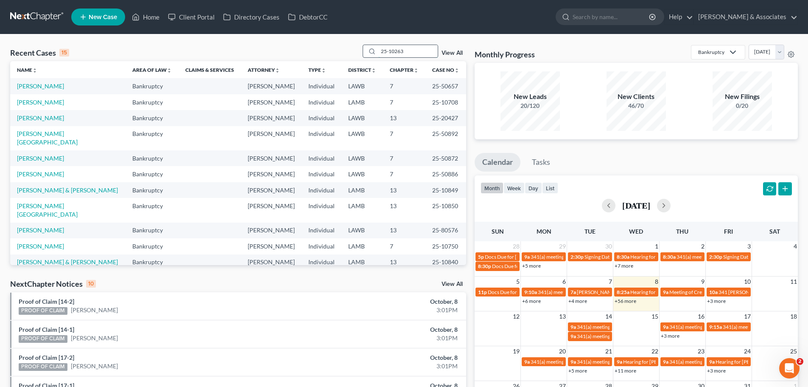
type input "25-10263"
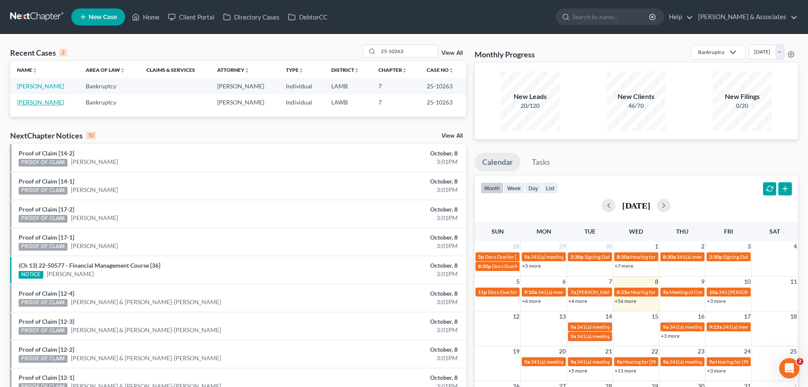
click at [38, 101] on link "[PERSON_NAME]" at bounding box center [40, 101] width 47 height 7
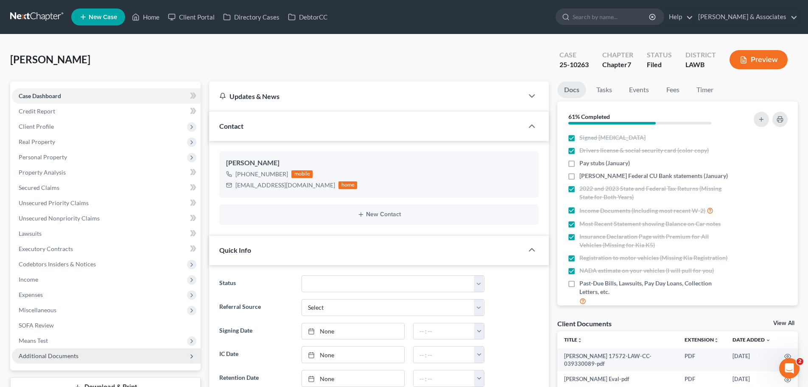
scroll to position [1555, 0]
click at [42, 353] on span "Additional Documents" at bounding box center [49, 355] width 60 height 7
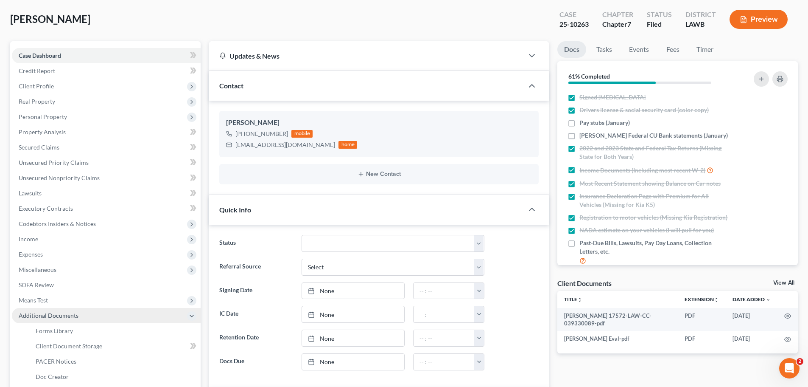
scroll to position [85, 0]
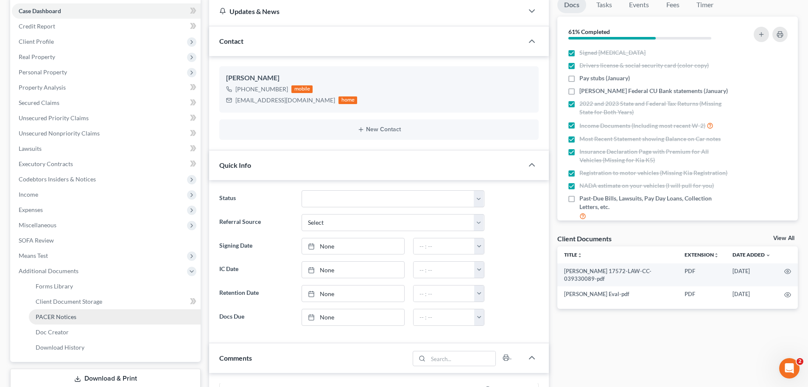
click at [66, 317] on span "PACER Notices" at bounding box center [56, 316] width 41 height 7
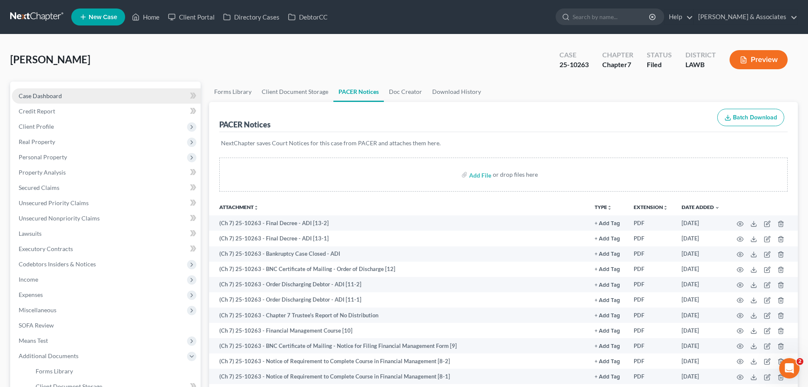
click at [26, 95] on span "Case Dashboard" at bounding box center [40, 95] width 43 height 7
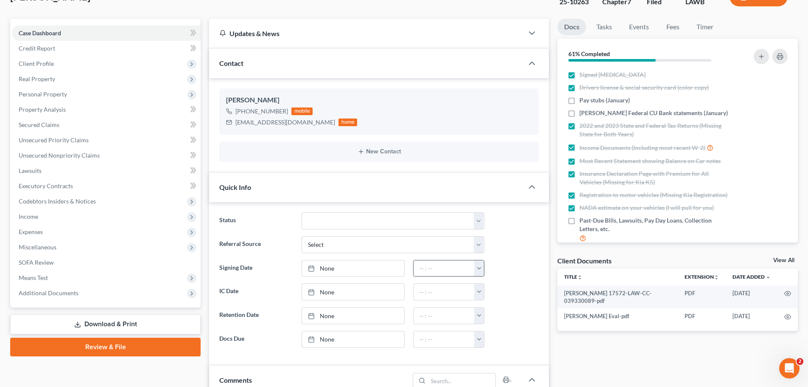
scroll to position [85, 0]
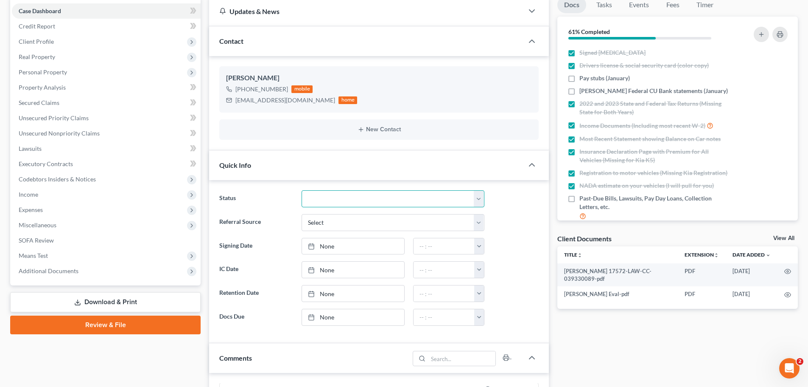
drag, startPoint x: 480, startPoint y: 201, endPoint x: 449, endPoint y: 192, distance: 31.8
click at [480, 201] on select "Amended Plan Needed Awaiting Income Closed Confirmed Discharged Dismissed Docs …" at bounding box center [393, 198] width 183 height 17
select select "2"
click at [302, 190] on select "Amended Plan Needed Awaiting Income Closed Confirmed Discharged Dismissed Docs …" at bounding box center [393, 198] width 183 height 17
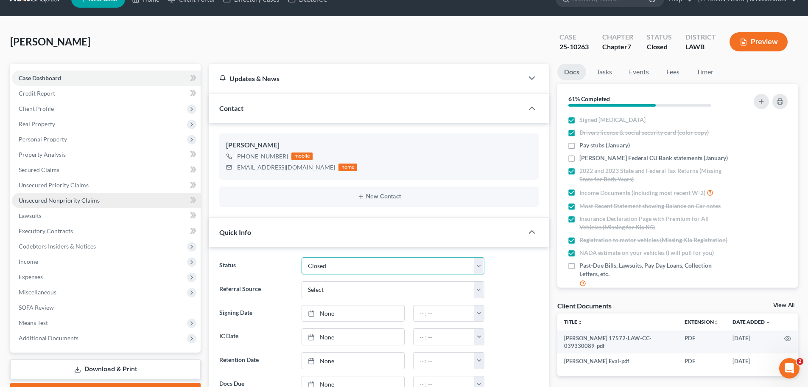
scroll to position [0, 0]
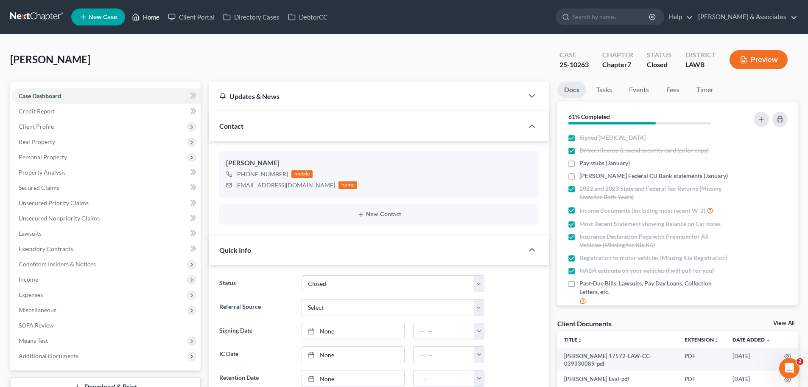
click at [154, 14] on link "Home" at bounding box center [146, 16] width 36 height 15
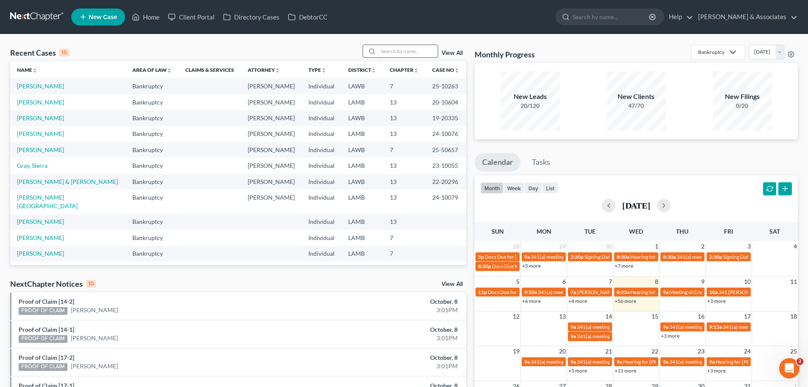
click at [403, 52] on input "search" at bounding box center [408, 51] width 59 height 12
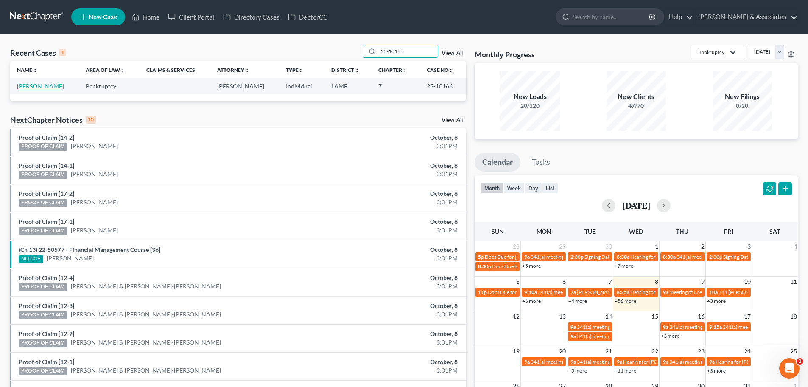
type input "25-10166"
click at [41, 87] on link "[PERSON_NAME]" at bounding box center [40, 85] width 47 height 7
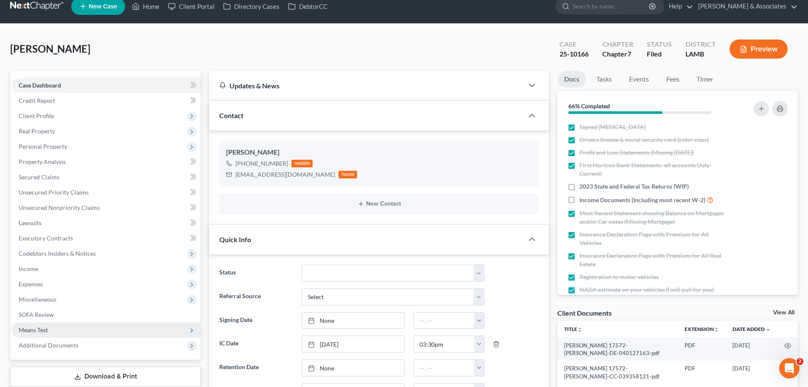
scroll to position [85, 0]
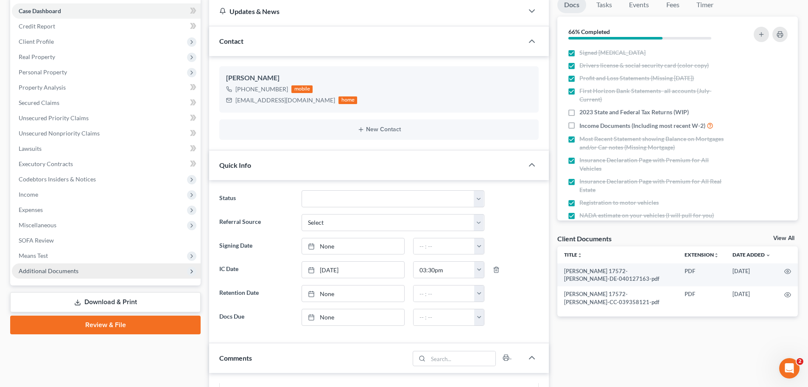
click at [44, 269] on span "Additional Documents" at bounding box center [49, 270] width 60 height 7
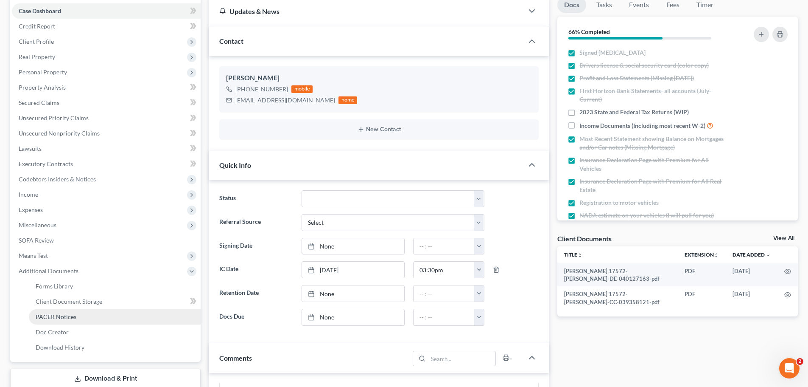
click at [47, 315] on span "PACER Notices" at bounding box center [56, 316] width 41 height 7
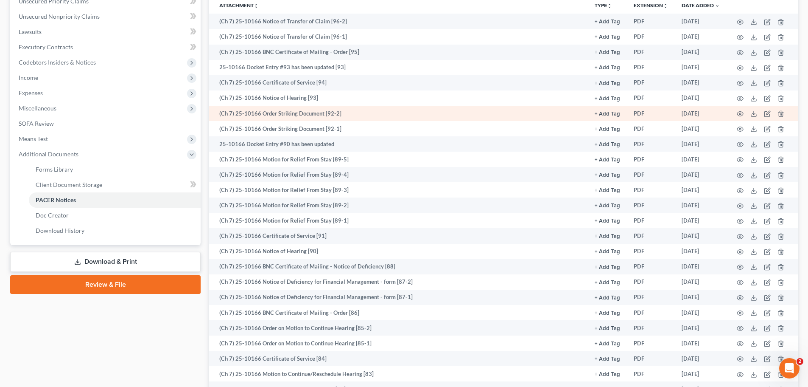
scroll to position [212, 0]
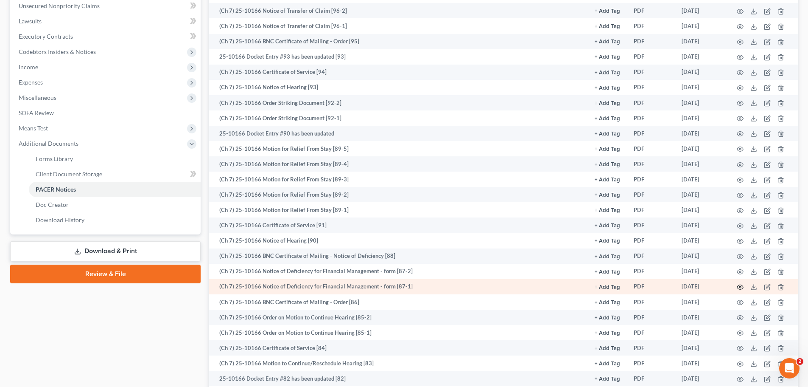
click at [741, 285] on icon "button" at bounding box center [741, 287] width 6 height 5
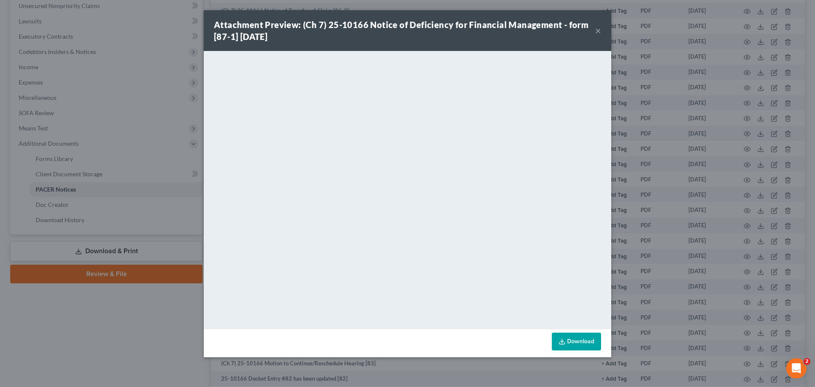
click at [595, 29] on button "×" at bounding box center [598, 30] width 6 height 10
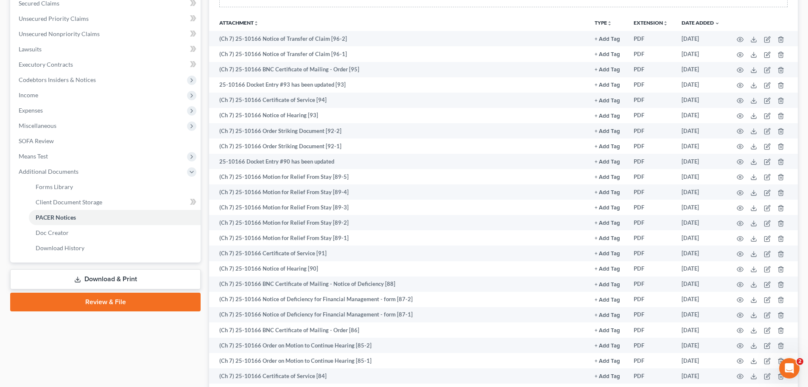
scroll to position [170, 0]
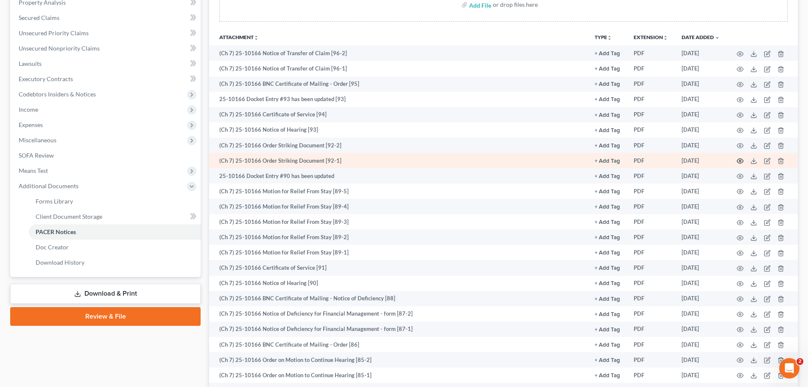
click at [741, 162] on icon "button" at bounding box center [740, 160] width 7 height 7
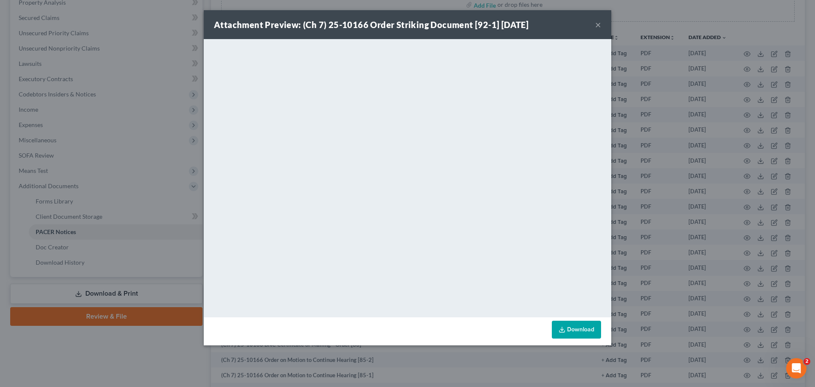
click at [599, 23] on button "×" at bounding box center [598, 25] width 6 height 10
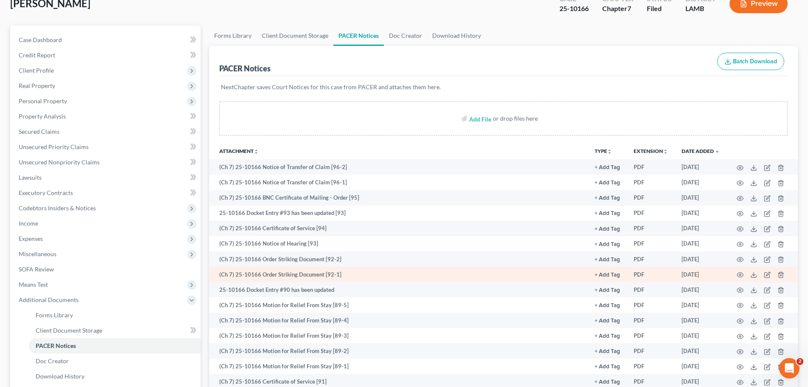
scroll to position [0, 0]
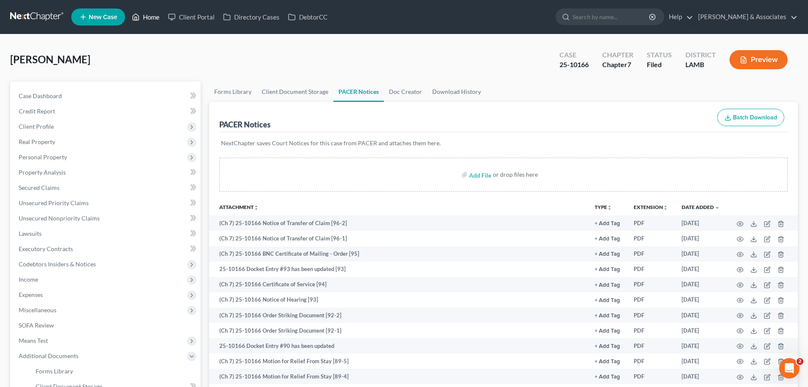
click at [150, 17] on link "Home" at bounding box center [146, 16] width 36 height 15
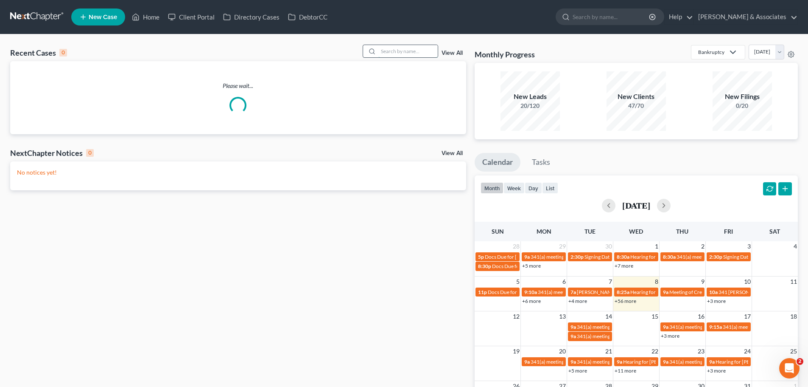
click at [385, 51] on input "search" at bounding box center [408, 51] width 59 height 12
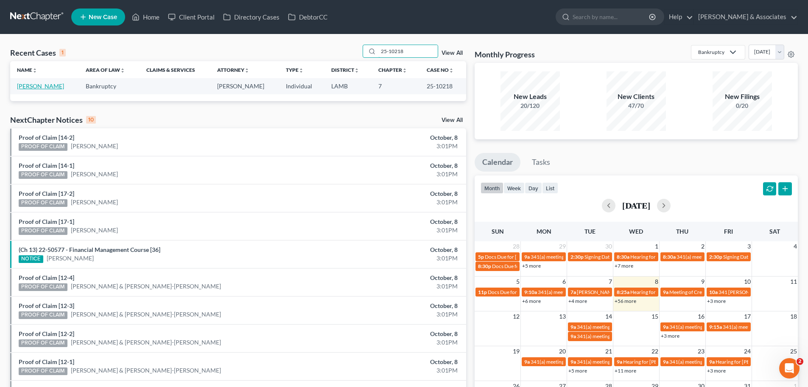
type input "25-10218"
click at [39, 85] on link "[PERSON_NAME]" at bounding box center [40, 85] width 47 height 7
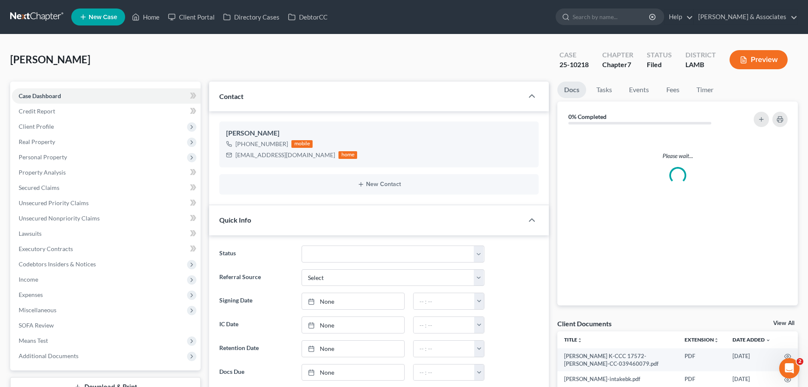
scroll to position [591, 0]
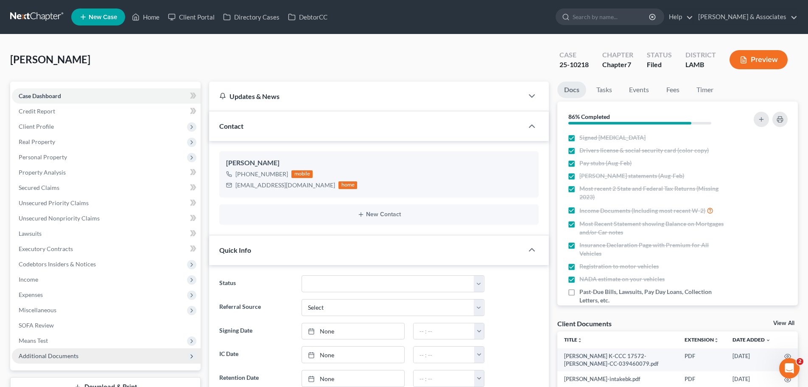
click at [53, 357] on span "Additional Documents" at bounding box center [49, 355] width 60 height 7
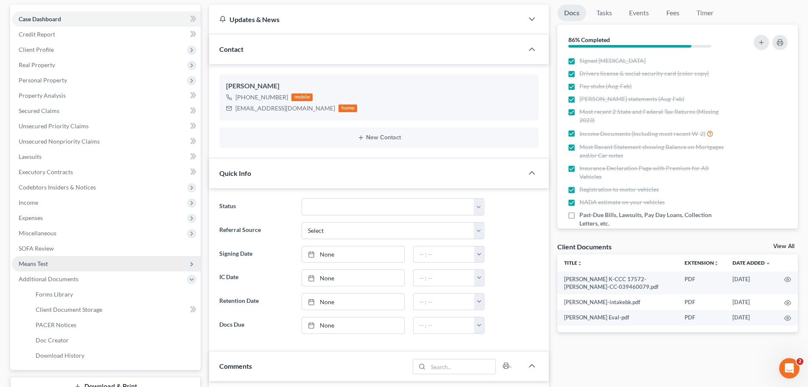
scroll to position [85, 0]
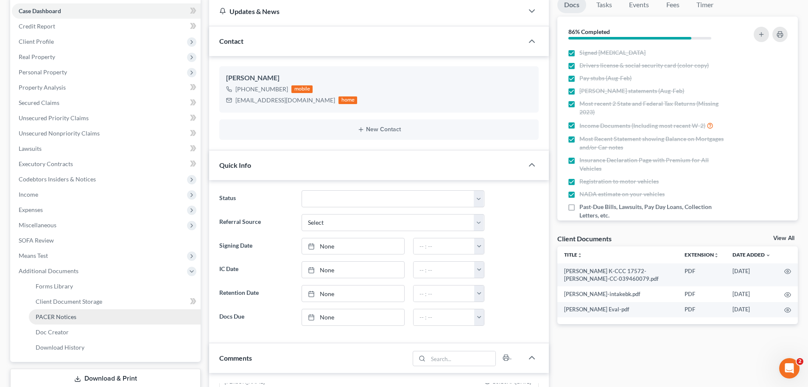
click at [63, 316] on span "PACER Notices" at bounding box center [56, 316] width 41 height 7
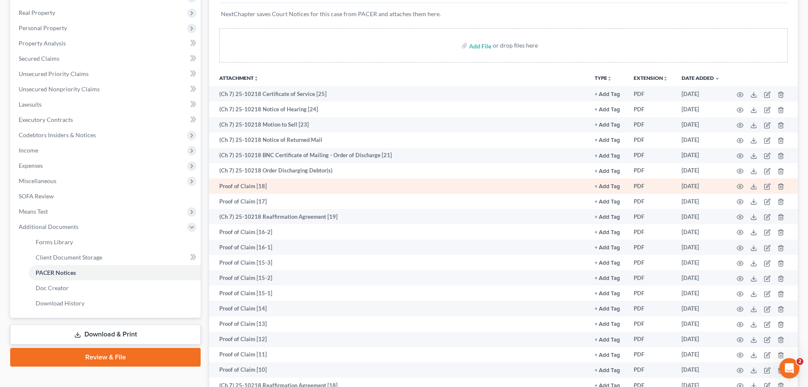
scroll to position [127, 0]
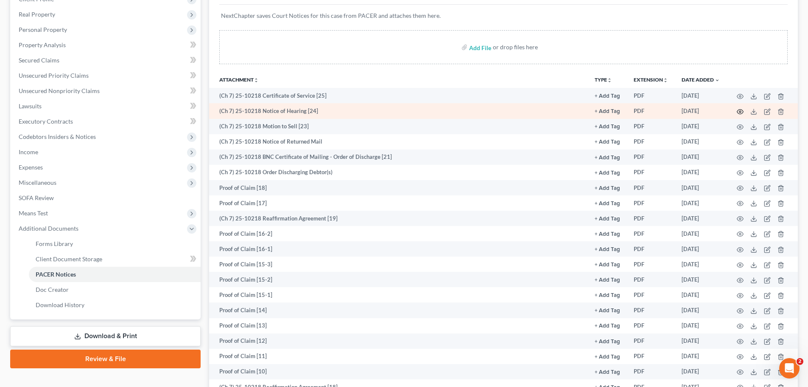
click at [739, 111] on icon "button" at bounding box center [740, 111] width 7 height 7
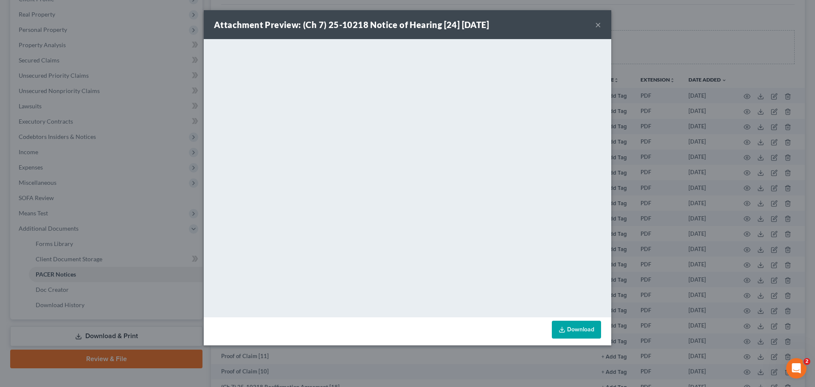
drag, startPoint x: 596, startPoint y: 22, endPoint x: 508, endPoint y: 39, distance: 89.6
click at [596, 22] on button "×" at bounding box center [598, 25] width 6 height 10
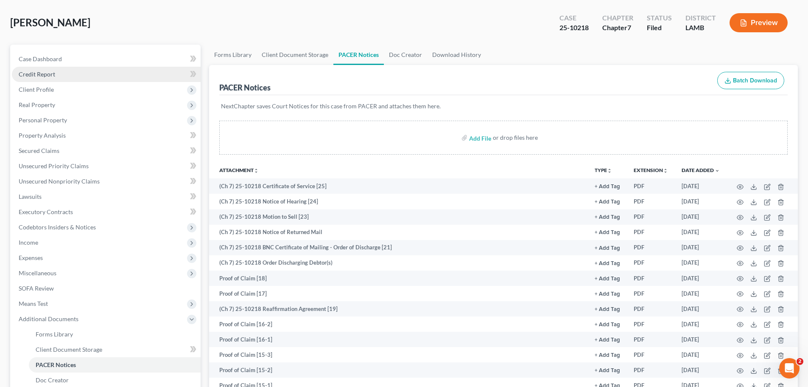
scroll to position [0, 0]
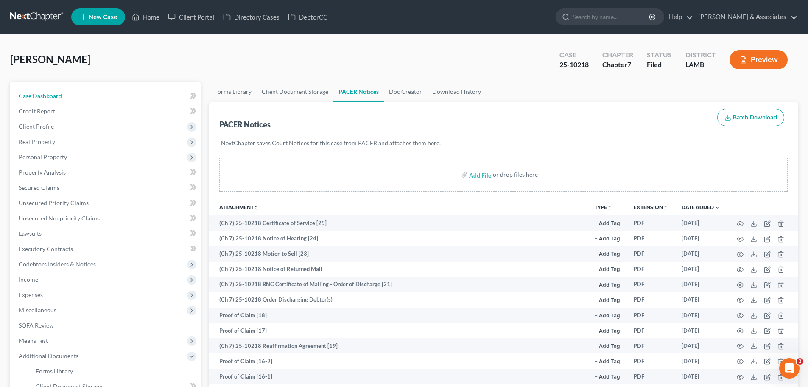
drag, startPoint x: 53, startPoint y: 95, endPoint x: 67, endPoint y: 84, distance: 17.6
click at [53, 95] on span "Case Dashboard" at bounding box center [40, 95] width 43 height 7
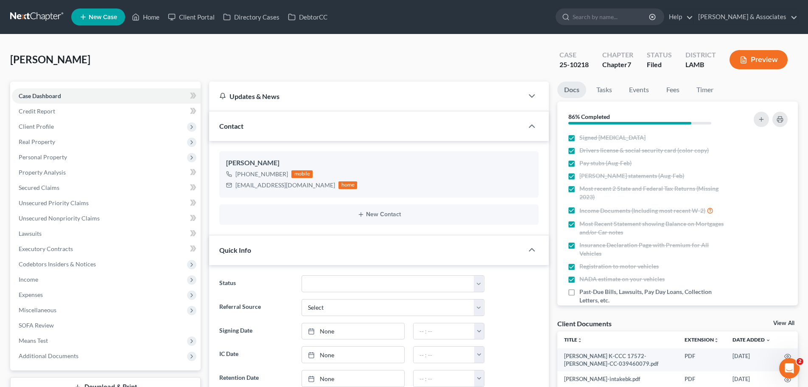
scroll to position [591, 0]
click at [479, 286] on select "Amended Plan Needed Awaiting Income Closed Confirmed Discharged Dismissed Docs …" at bounding box center [393, 283] width 183 height 17
select select "4"
click at [302, 275] on select "Amended Plan Needed Awaiting Income Closed Confirmed Discharged Dismissed Docs …" at bounding box center [393, 283] width 183 height 17
click at [147, 14] on link "Home" at bounding box center [146, 16] width 36 height 15
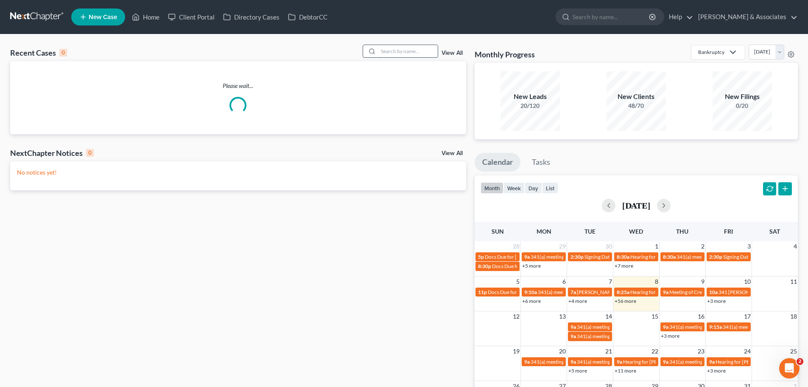
click at [410, 52] on input "search" at bounding box center [408, 51] width 59 height 12
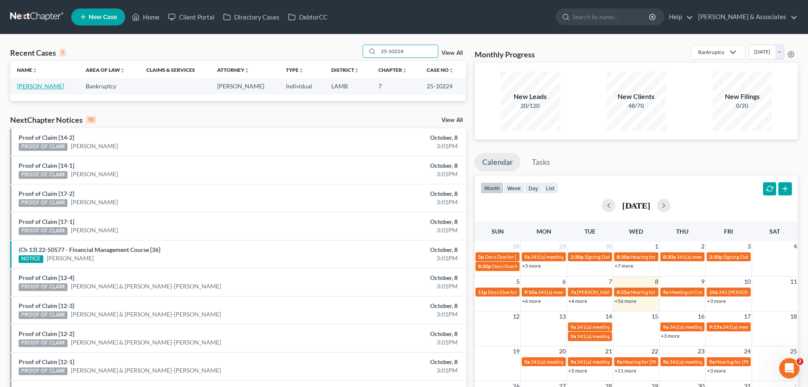
type input "25-10224"
click at [42, 86] on link "[PERSON_NAME]" at bounding box center [40, 85] width 47 height 7
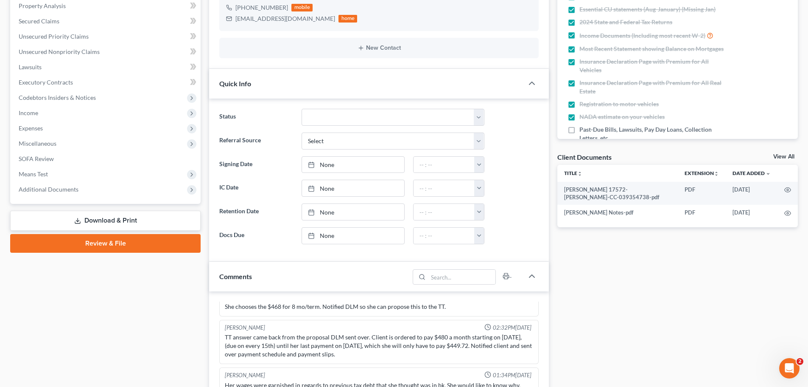
scroll to position [170, 0]
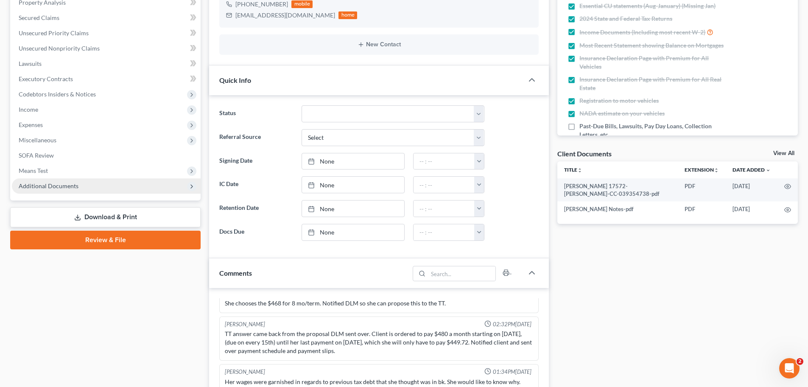
click at [51, 184] on span "Additional Documents" at bounding box center [49, 185] width 60 height 7
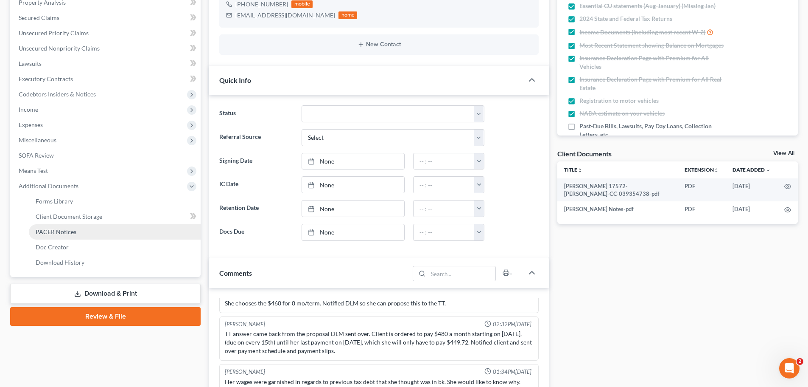
click at [59, 226] on link "PACER Notices" at bounding box center [115, 231] width 172 height 15
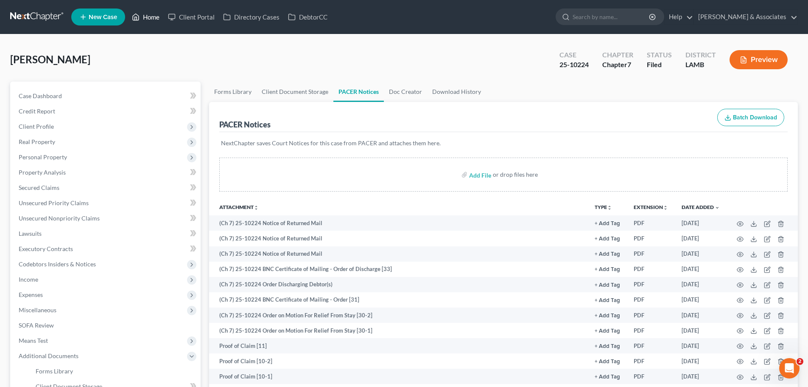
drag, startPoint x: 147, startPoint y: 17, endPoint x: 365, endPoint y: 44, distance: 219.3
click at [147, 17] on link "Home" at bounding box center [146, 16] width 36 height 15
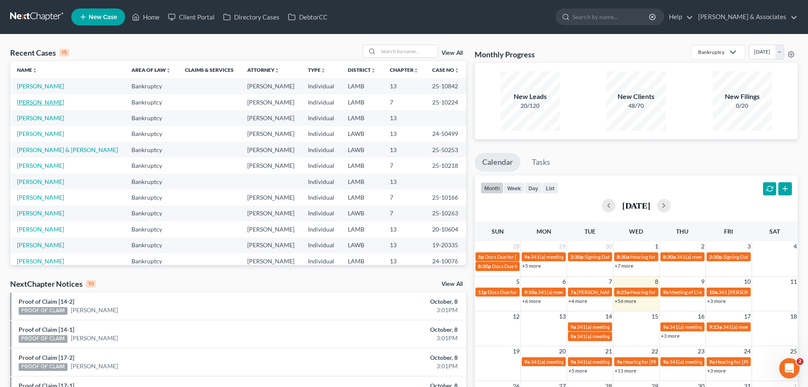
click at [36, 102] on link "[PERSON_NAME]" at bounding box center [40, 101] width 47 height 7
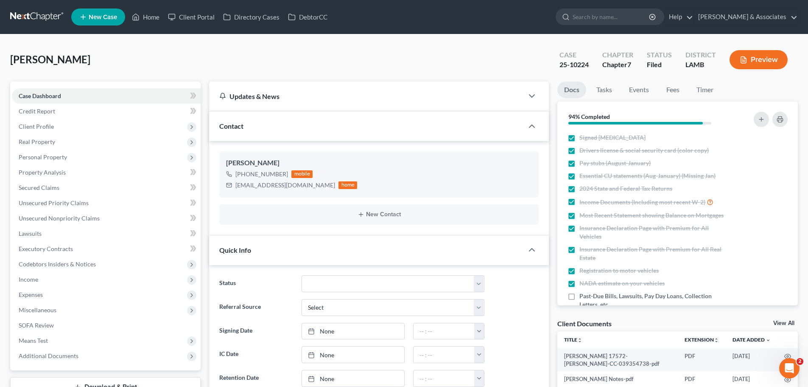
scroll to position [1347, 0]
drag, startPoint x: 478, startPoint y: 285, endPoint x: 474, endPoint y: 276, distance: 9.7
click at [478, 285] on select "Amended Plan Needed Awaiting Income Closed Confirmed Discharged Dismissed Docs …" at bounding box center [393, 283] width 183 height 17
select select "4"
click at [302, 275] on select "Amended Plan Needed Awaiting Income Closed Confirmed Discharged Dismissed Docs …" at bounding box center [393, 283] width 183 height 17
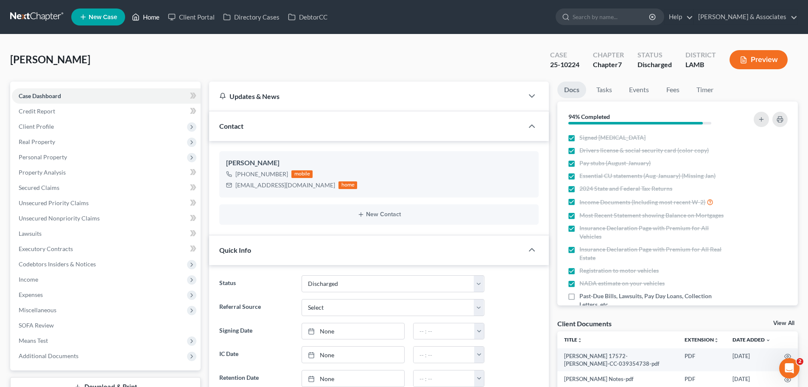
click at [153, 14] on link "Home" at bounding box center [146, 16] width 36 height 15
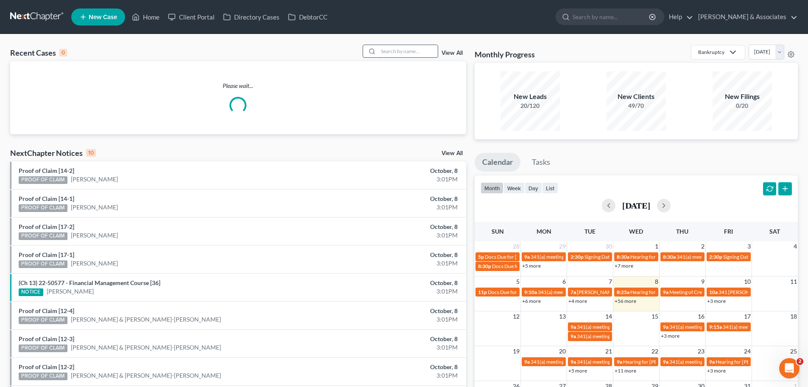
click at [396, 53] on input "search" at bounding box center [408, 51] width 59 height 12
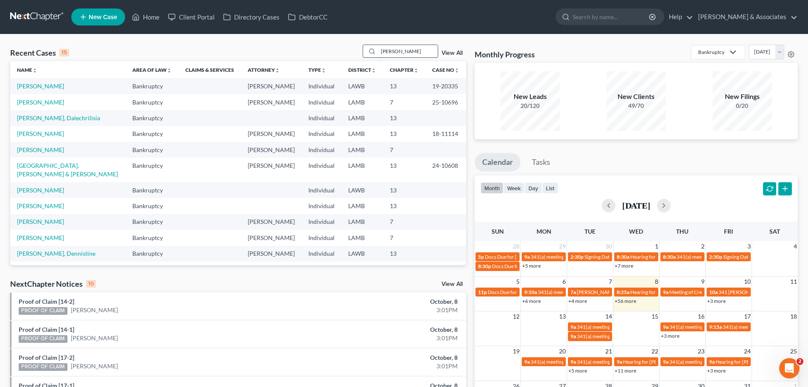
drag, startPoint x: 419, startPoint y: 48, endPoint x: 390, endPoint y: 50, distance: 28.5
click at [419, 48] on input "Landry" at bounding box center [408, 51] width 59 height 12
drag, startPoint x: 402, startPoint y: 48, endPoint x: 357, endPoint y: 39, distance: 45.4
click at [357, 39] on div "Recent Cases 15 Landry View All Name unfold_more expand_more expand_less Area o…" at bounding box center [404, 314] width 808 height 561
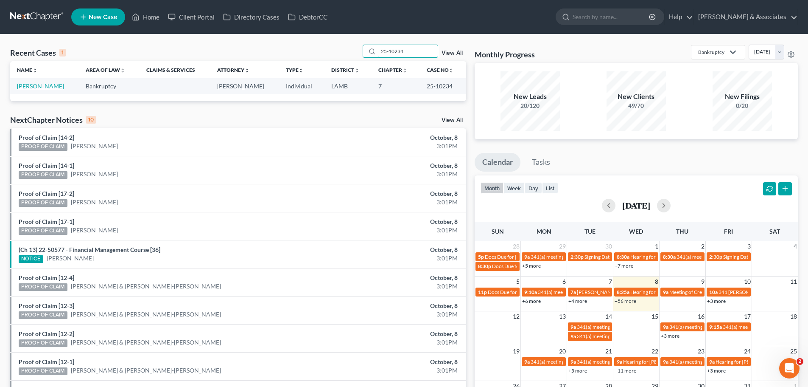
type input "25-10234"
click at [42, 85] on link "[PERSON_NAME]" at bounding box center [40, 85] width 47 height 7
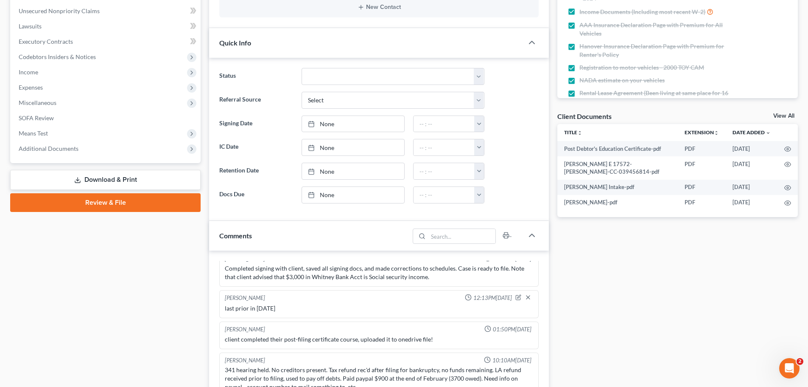
scroll to position [212, 0]
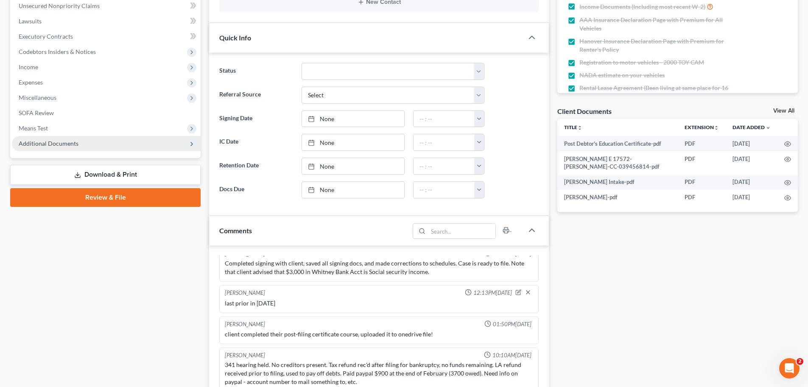
click at [30, 146] on span "Additional Documents" at bounding box center [49, 143] width 60 height 7
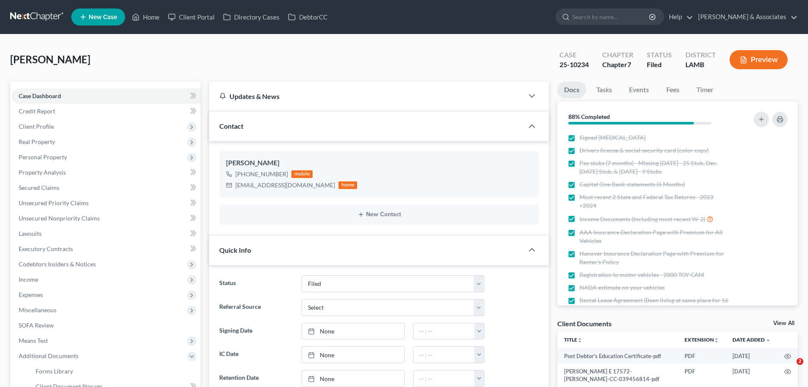
select select "8"
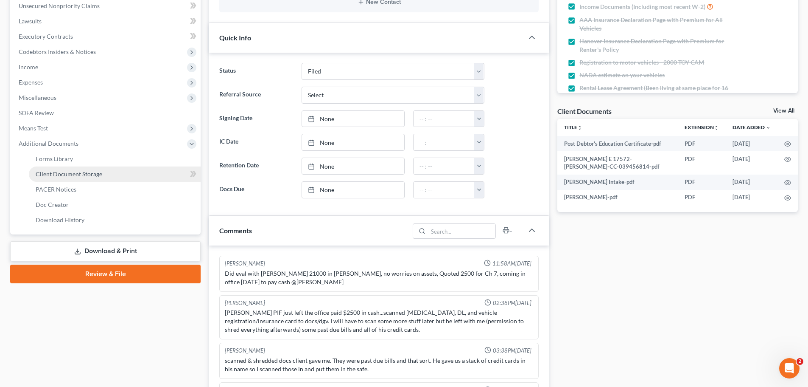
scroll to position [992, 0]
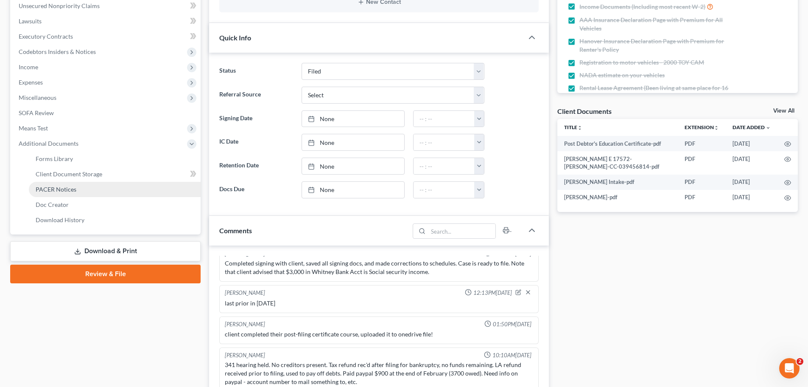
click at [60, 185] on link "PACER Notices" at bounding box center [115, 189] width 172 height 15
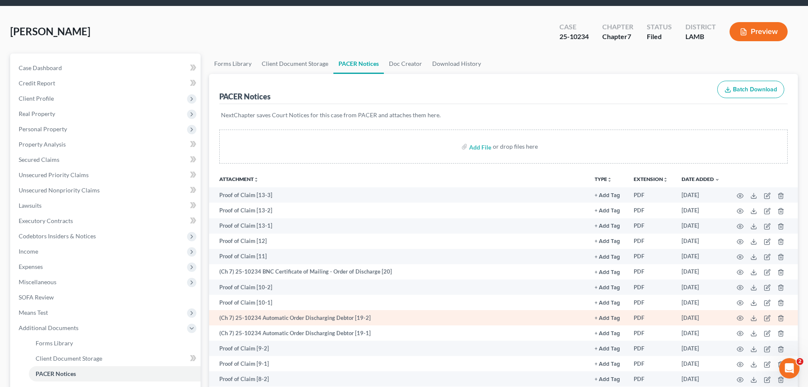
scroll to position [42, 0]
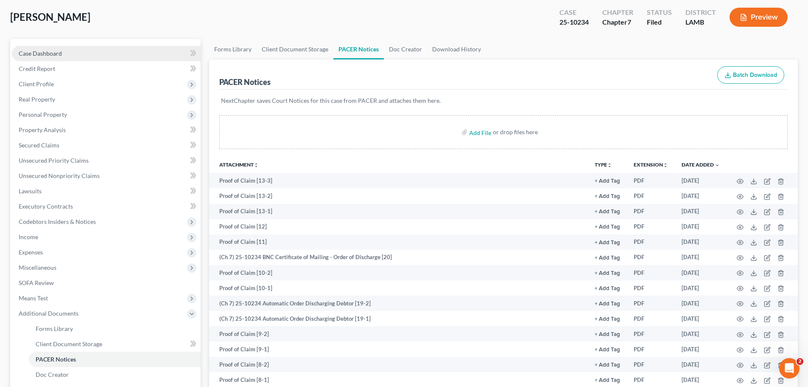
click at [44, 54] on span "Case Dashboard" at bounding box center [40, 53] width 43 height 7
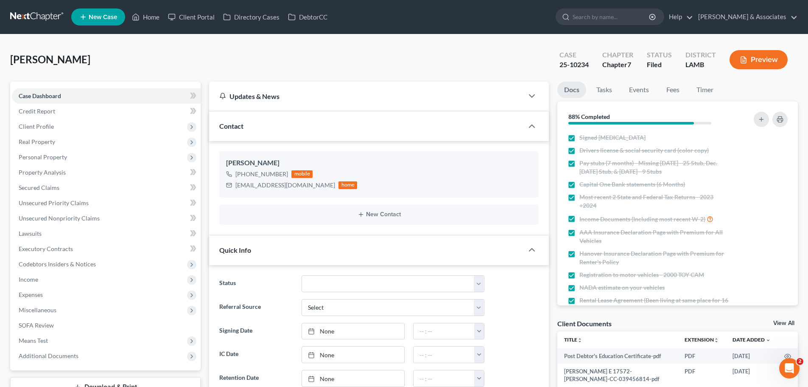
scroll to position [992, 0]
click at [396, 283] on select "Amended Plan Needed Awaiting Income Closed Confirmed Discharged Dismissed Docs …" at bounding box center [393, 283] width 183 height 17
select select "4"
click at [302, 275] on select "Amended Plan Needed Awaiting Income Closed Confirmed Discharged Dismissed Docs …" at bounding box center [393, 283] width 183 height 17
click at [154, 17] on link "Home" at bounding box center [146, 16] width 36 height 15
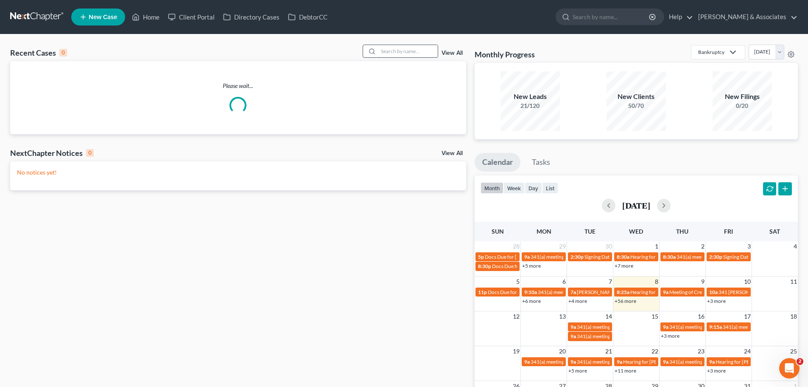
click at [401, 48] on input "search" at bounding box center [408, 51] width 59 height 12
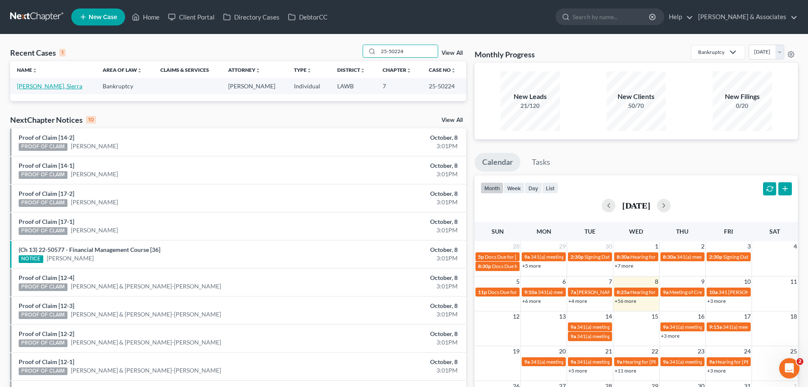
type input "25-50224"
click at [34, 86] on link "[PERSON_NAME], Sierra" at bounding box center [49, 85] width 65 height 7
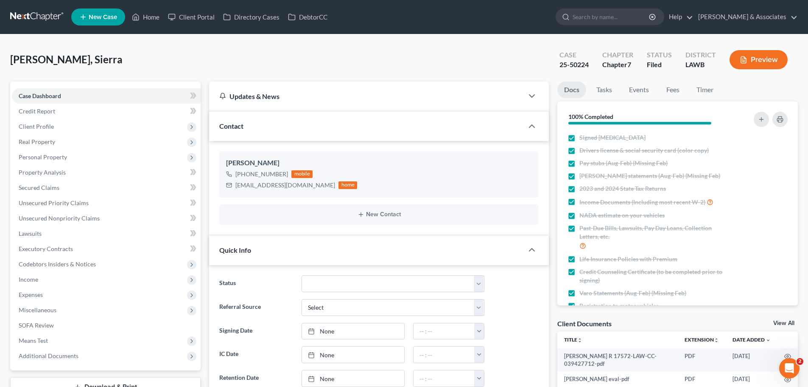
scroll to position [107, 0]
click at [51, 354] on span "Additional Documents" at bounding box center [49, 355] width 60 height 7
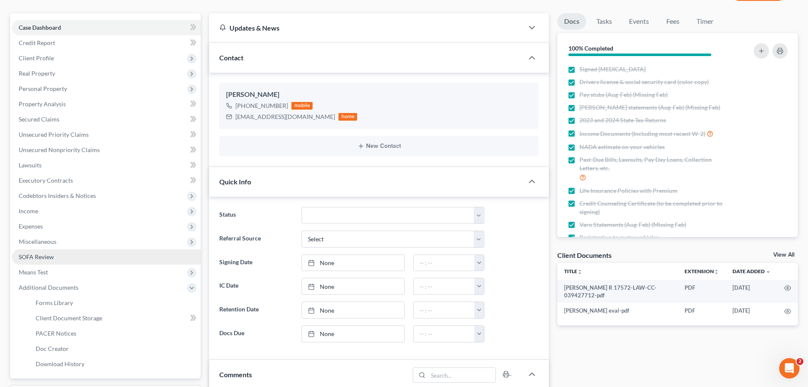
scroll to position [127, 0]
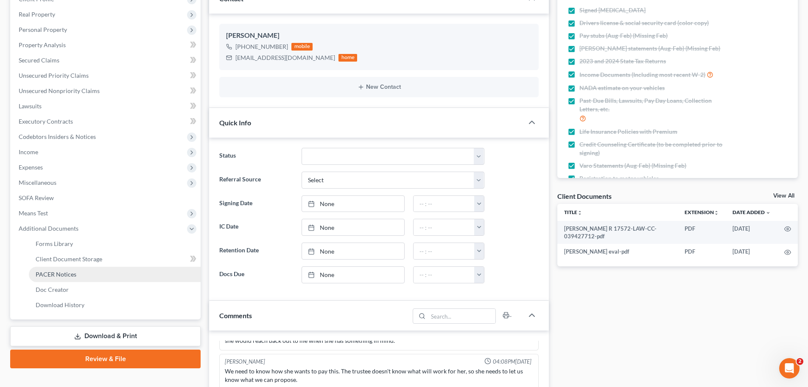
click at [69, 276] on span "PACER Notices" at bounding box center [56, 273] width 41 height 7
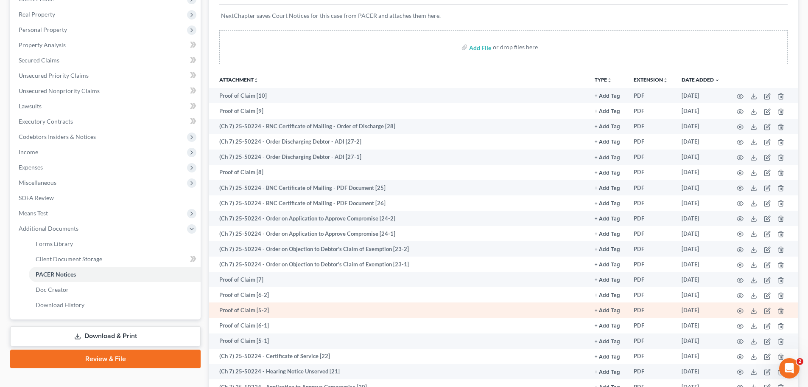
scroll to position [42, 0]
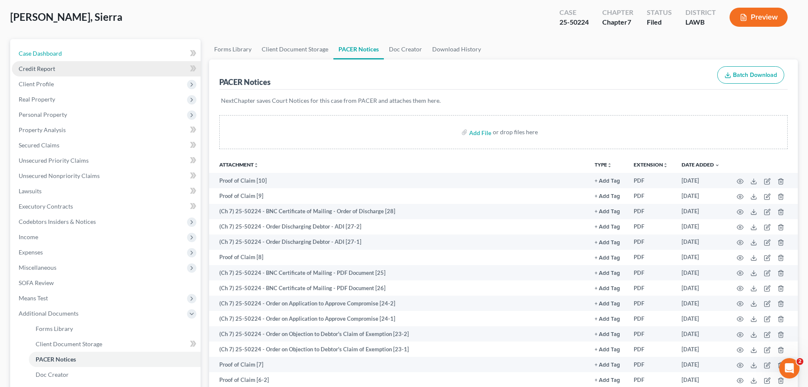
drag, startPoint x: 34, startPoint y: 55, endPoint x: 33, endPoint y: 66, distance: 11.0
click at [34, 55] on span "Case Dashboard" at bounding box center [40, 53] width 43 height 7
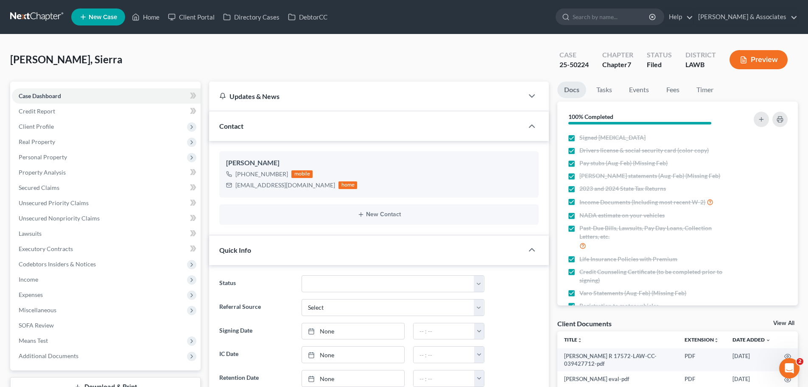
scroll to position [1899, 0]
click at [341, 279] on select "Amended Plan Needed Awaiting Income Closed Confirmed Discharged Dismissed Docs …" at bounding box center [393, 283] width 183 height 17
select select "4"
click at [302, 275] on select "Amended Plan Needed Awaiting Income Closed Confirmed Discharged Dismissed Docs …" at bounding box center [393, 283] width 183 height 17
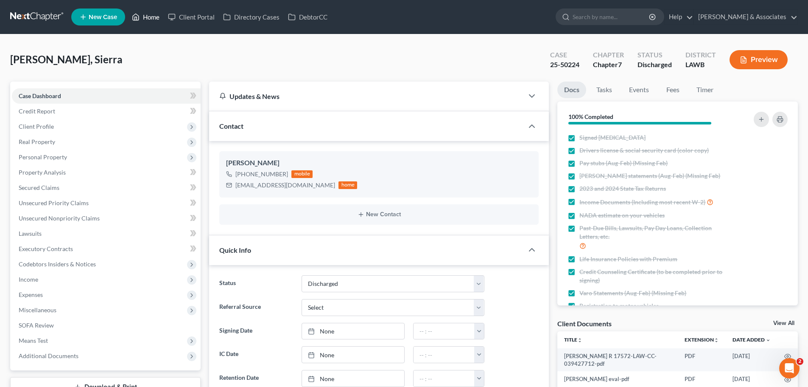
click at [151, 19] on link "Home" at bounding box center [146, 16] width 36 height 15
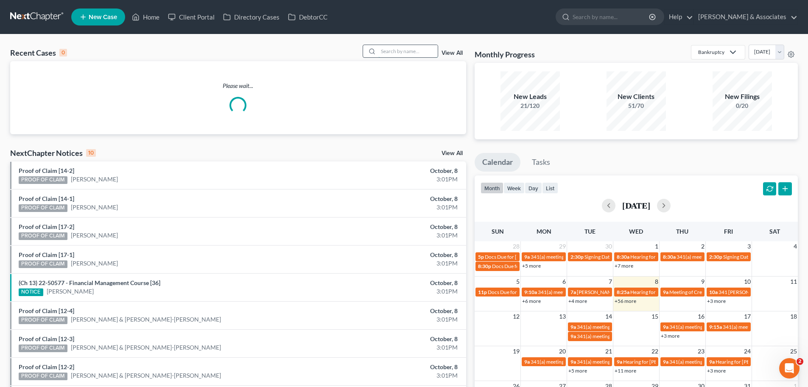
click at [424, 53] on input "search" at bounding box center [408, 51] width 59 height 12
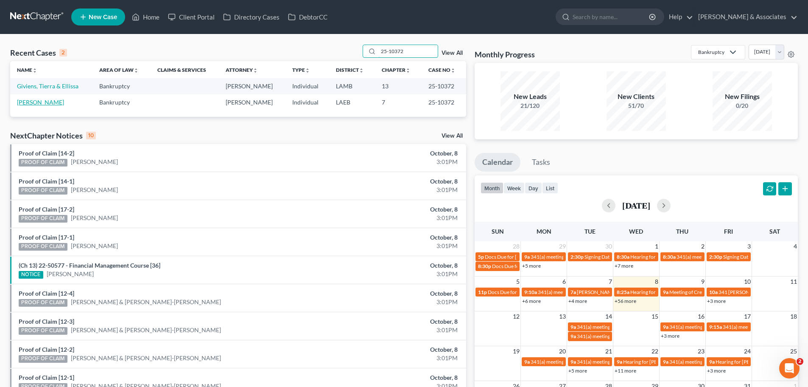
type input "25-10372"
click at [31, 105] on link "[PERSON_NAME]" at bounding box center [40, 101] width 47 height 7
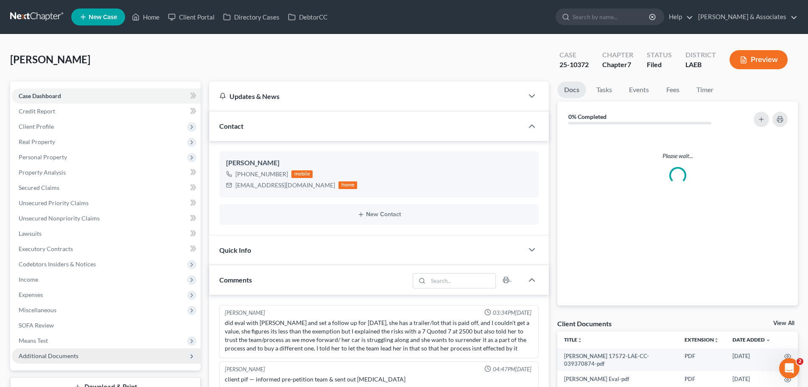
scroll to position [1310, 0]
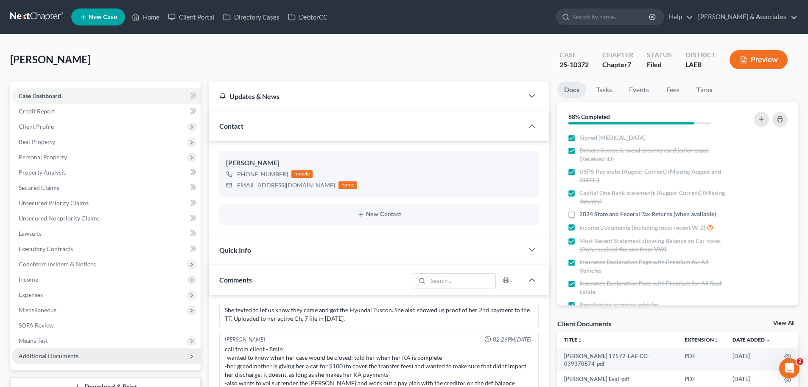
click at [52, 354] on span "Additional Documents" at bounding box center [49, 355] width 60 height 7
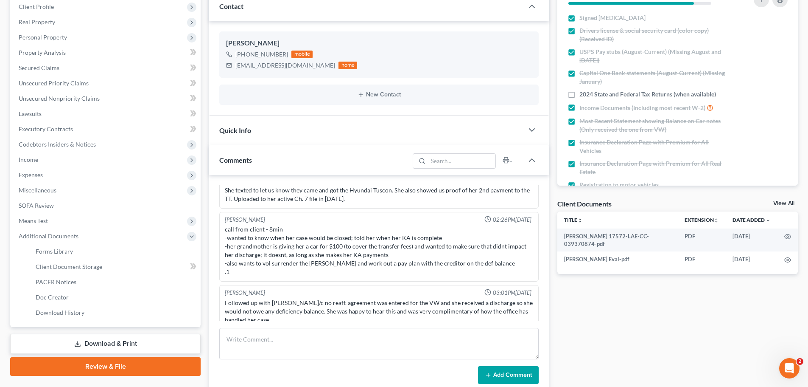
scroll to position [170, 0]
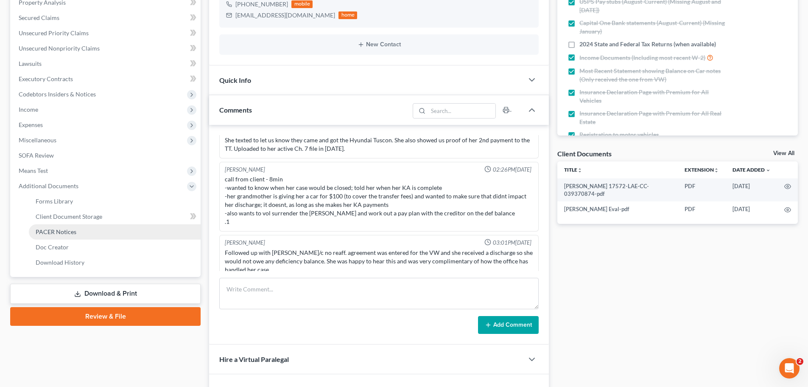
click at [65, 232] on span "PACER Notices" at bounding box center [56, 231] width 41 height 7
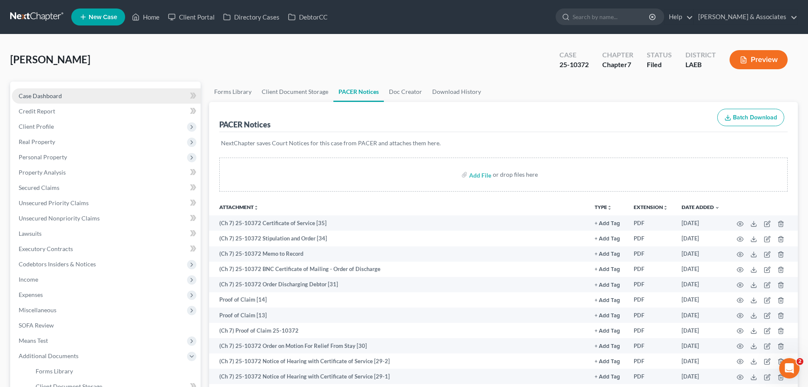
click at [36, 97] on span "Case Dashboard" at bounding box center [40, 95] width 43 height 7
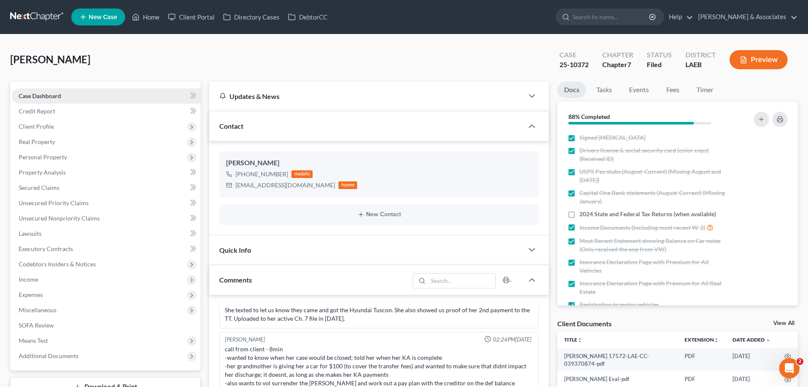
scroll to position [107, 0]
click at [536, 249] on icon "button" at bounding box center [532, 249] width 10 height 10
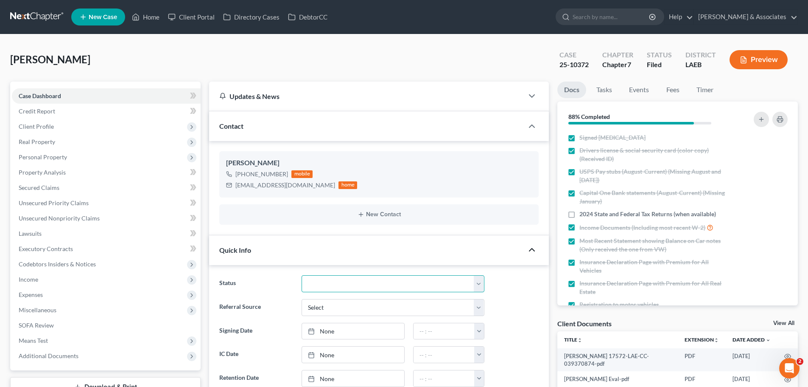
click at [357, 282] on select "Amended Plan Needed Awaiting Income Closed Confirmed Discharged Dismissed Docs …" at bounding box center [393, 283] width 183 height 17
select select "4"
click at [302, 275] on select "Amended Plan Needed Awaiting Income Closed Confirmed Discharged Dismissed Docs …" at bounding box center [393, 283] width 183 height 17
click at [150, 16] on link "Home" at bounding box center [146, 16] width 36 height 15
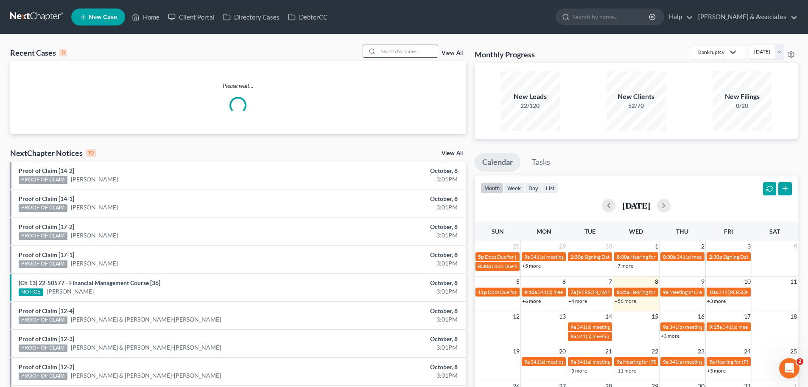
click at [402, 57] on input "search" at bounding box center [408, 51] width 59 height 12
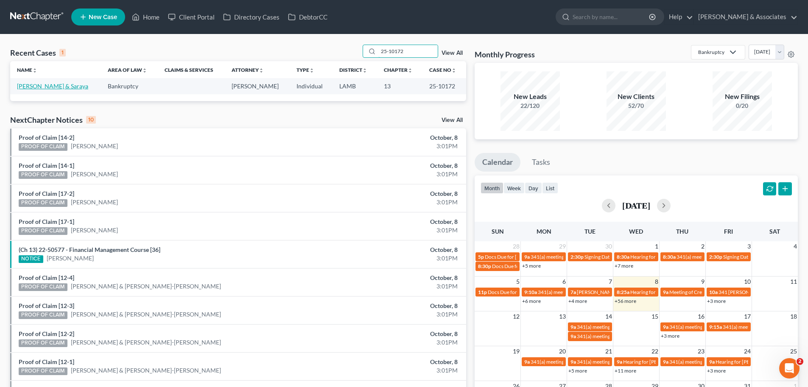
type input "25-10172"
click at [61, 86] on link "[PERSON_NAME] & Saraya" at bounding box center [52, 85] width 71 height 7
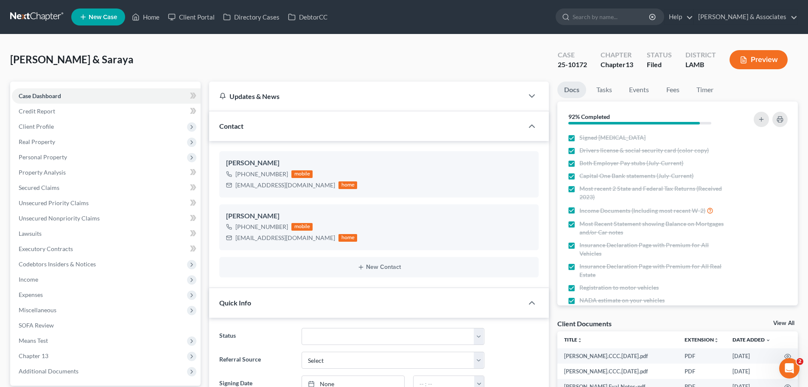
scroll to position [107, 0]
click at [152, 14] on link "Home" at bounding box center [146, 16] width 36 height 15
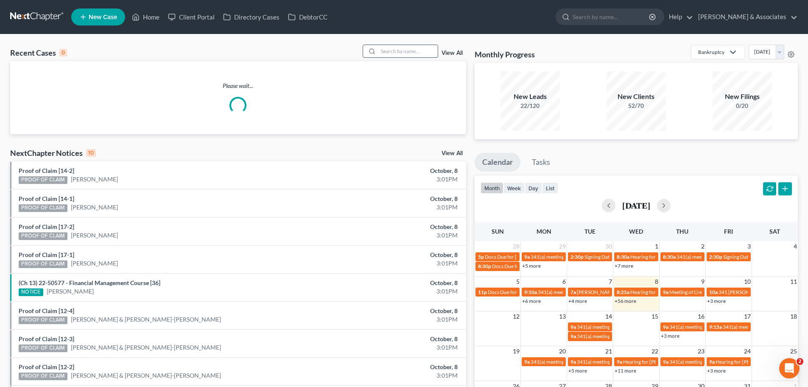
click at [403, 51] on input "search" at bounding box center [408, 51] width 59 height 12
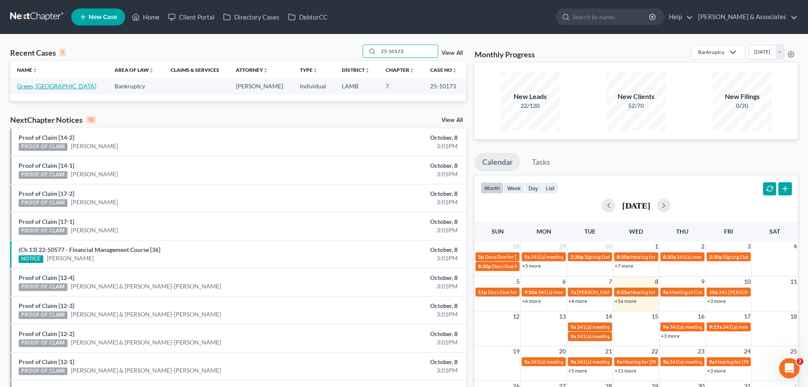
type input "25-10173"
click at [46, 87] on link "Green, [GEOGRAPHIC_DATA]" at bounding box center [56, 85] width 79 height 7
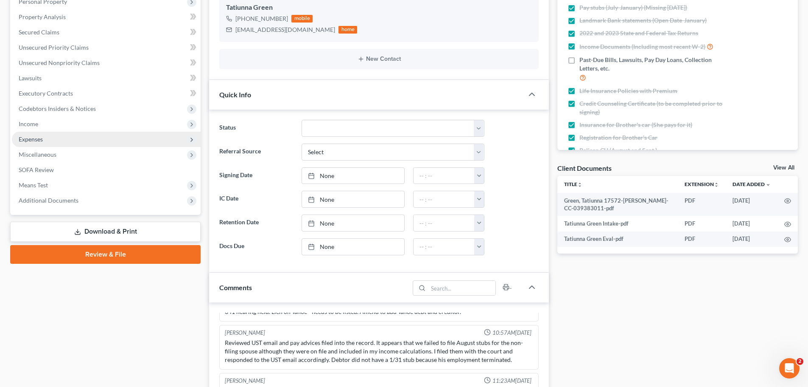
scroll to position [170, 0]
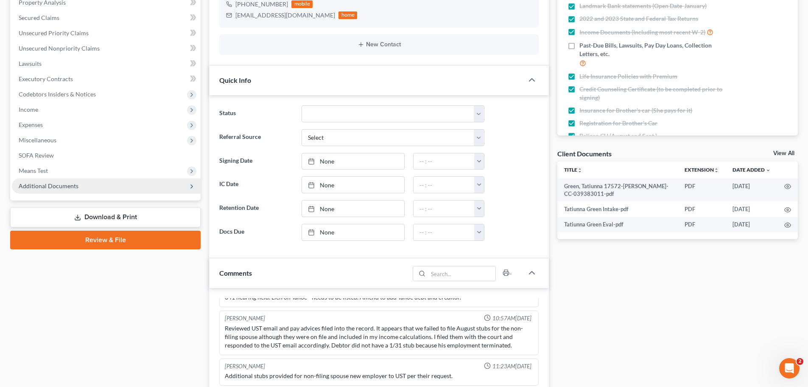
click at [56, 186] on span "Additional Documents" at bounding box center [49, 185] width 60 height 7
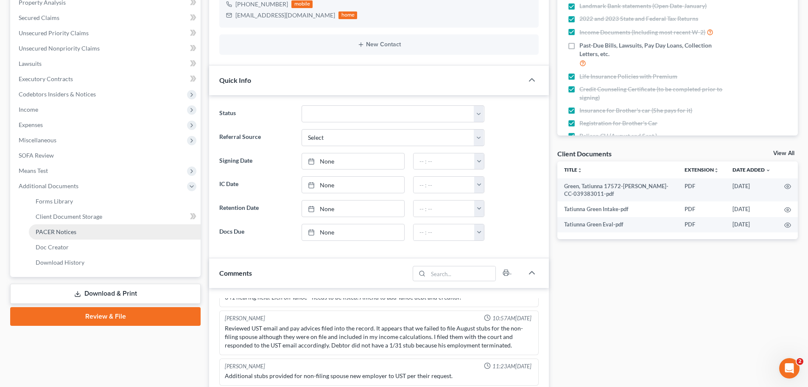
click at [68, 233] on span "PACER Notices" at bounding box center [56, 231] width 41 height 7
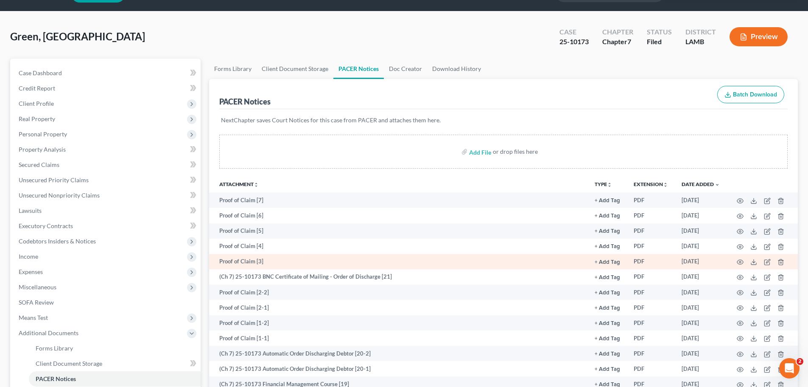
scroll to position [42, 0]
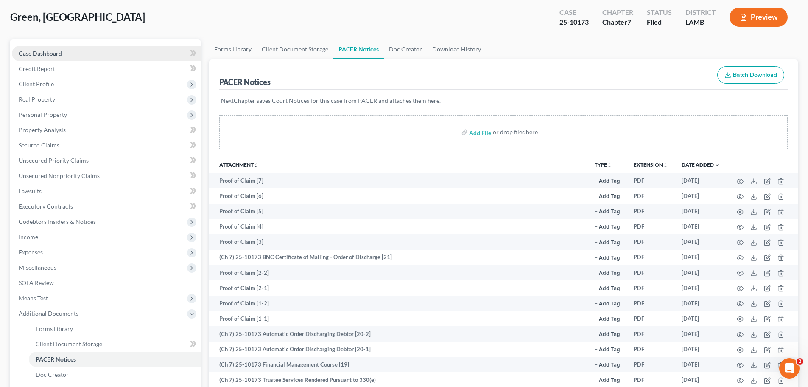
click at [47, 50] on span "Case Dashboard" at bounding box center [40, 53] width 43 height 7
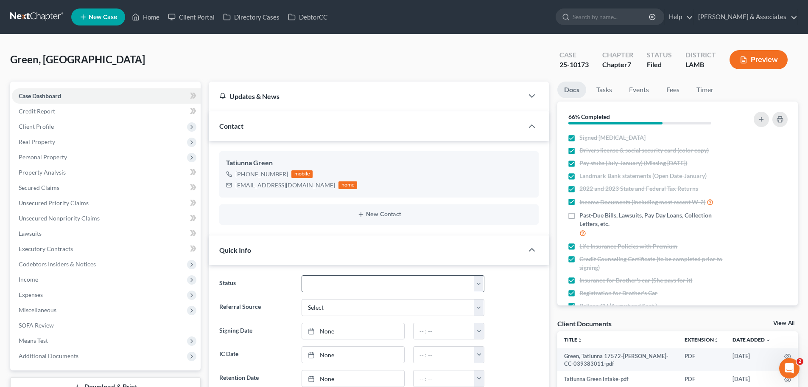
scroll to position [1366, 0]
click at [363, 281] on select "Amended Plan Needed Awaiting Income Closed Confirmed Discharged Dismissed Docs …" at bounding box center [393, 283] width 183 height 17
select select "4"
click at [302, 275] on select "Amended Plan Needed Awaiting Income Closed Confirmed Discharged Dismissed Docs …" at bounding box center [393, 283] width 183 height 17
click at [151, 16] on link "Home" at bounding box center [146, 16] width 36 height 15
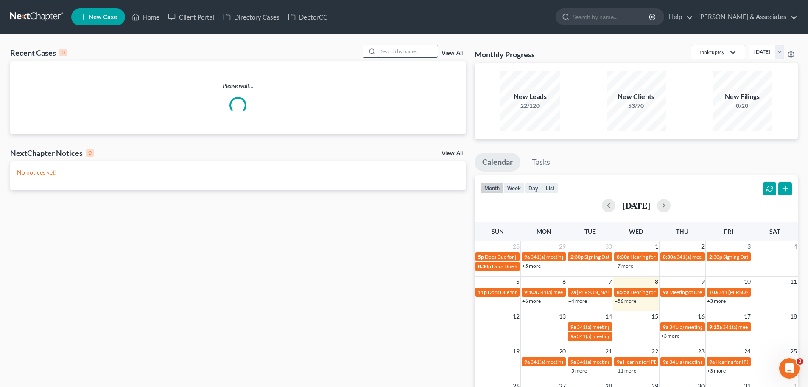
click at [413, 50] on input "search" at bounding box center [408, 51] width 59 height 12
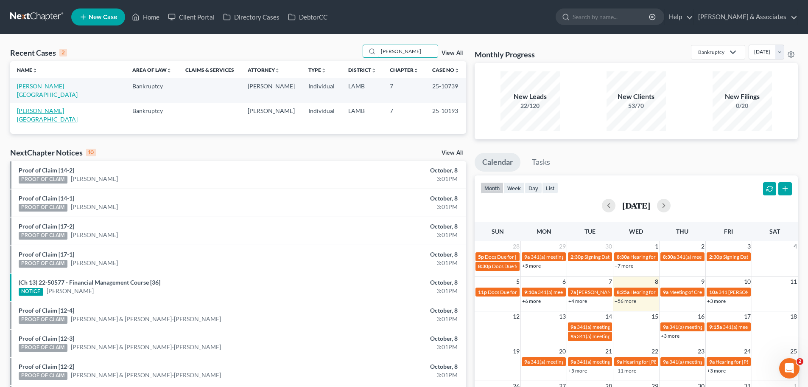
type input "Saul"
click at [31, 107] on link "[PERSON_NAME][GEOGRAPHIC_DATA]" at bounding box center [47, 115] width 61 height 16
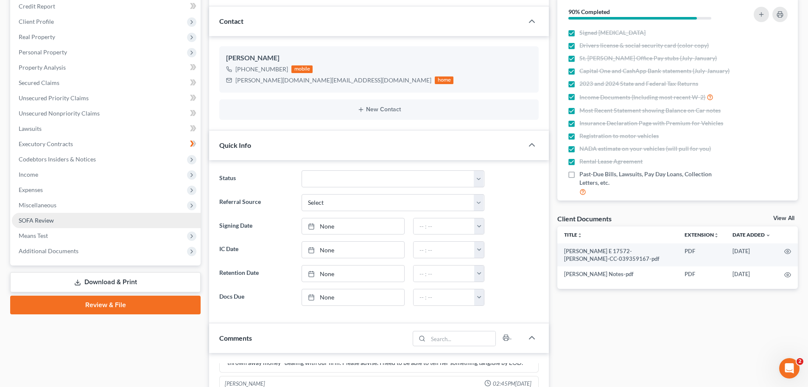
scroll to position [127, 0]
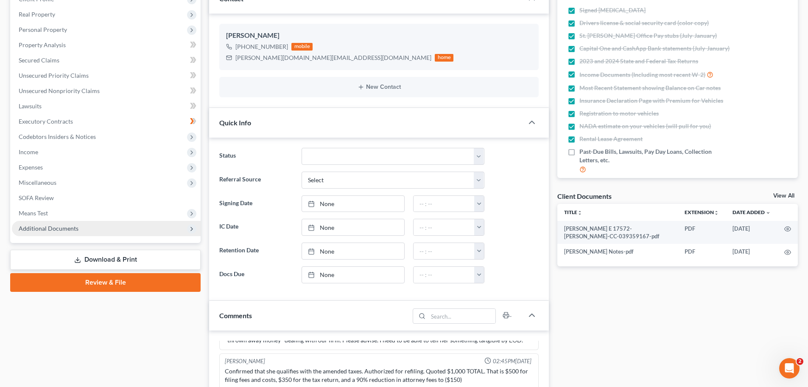
click at [34, 227] on span "Additional Documents" at bounding box center [49, 228] width 60 height 7
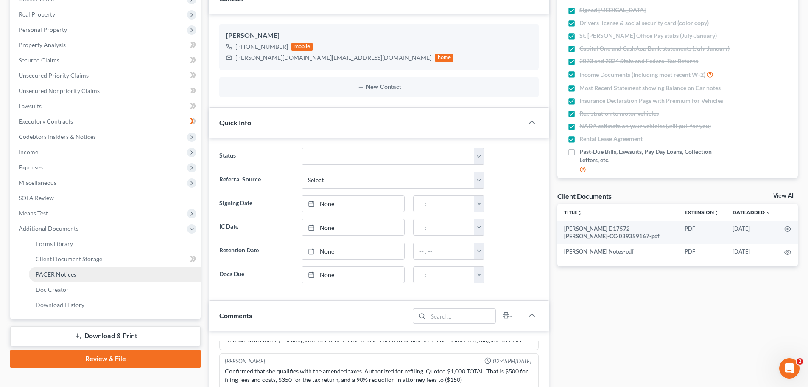
click at [48, 273] on span "PACER Notices" at bounding box center [56, 273] width 41 height 7
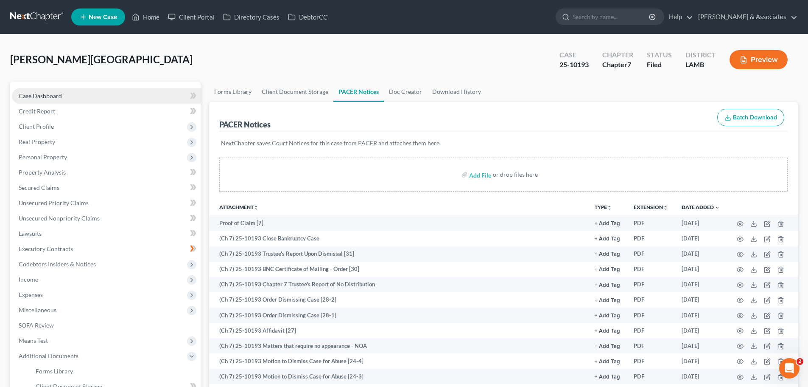
click at [35, 94] on span "Case Dashboard" at bounding box center [40, 95] width 43 height 7
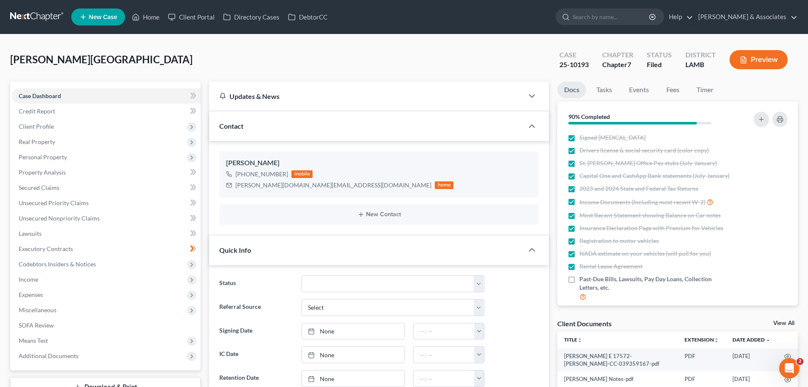
scroll to position [987, 0]
drag, startPoint x: 359, startPoint y: 280, endPoint x: 358, endPoint y: 275, distance: 4.3
click at [359, 280] on select "Amended Plan Needed Awaiting Income Closed Confirmed Discharged Dismissed Docs …" at bounding box center [393, 283] width 183 height 17
select select "2"
click at [302, 275] on select "Amended Plan Needed Awaiting Income Closed Confirmed Discharged Dismissed Docs …" at bounding box center [393, 283] width 183 height 17
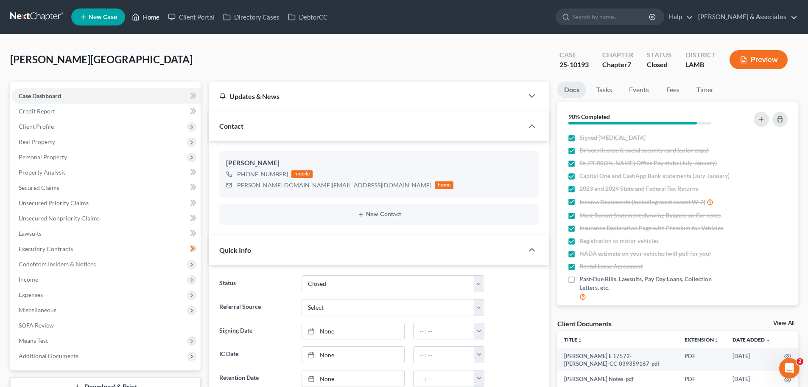
click at [151, 17] on link "Home" at bounding box center [146, 16] width 36 height 15
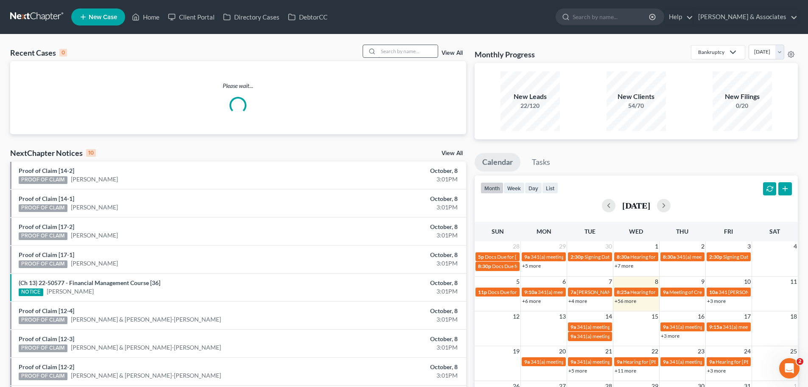
click at [406, 51] on input "search" at bounding box center [408, 51] width 59 height 12
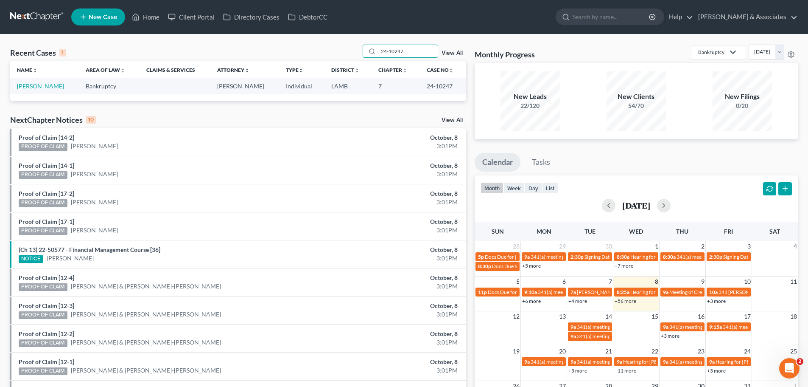
type input "24-10247"
click at [53, 86] on link "[PERSON_NAME]" at bounding box center [40, 85] width 47 height 7
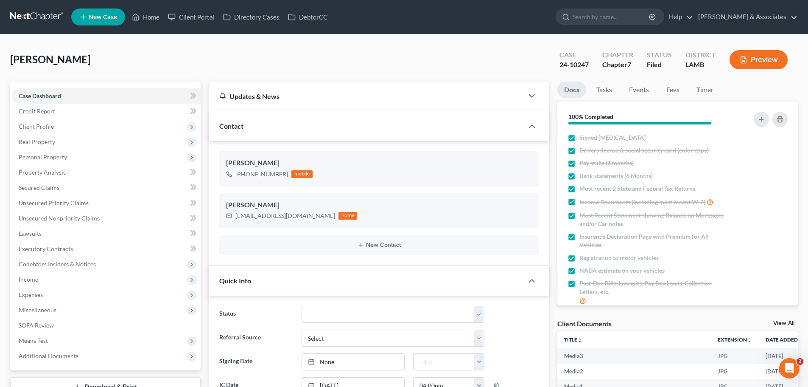
scroll to position [2758, 0]
click at [55, 355] on span "Additional Documents" at bounding box center [49, 355] width 60 height 7
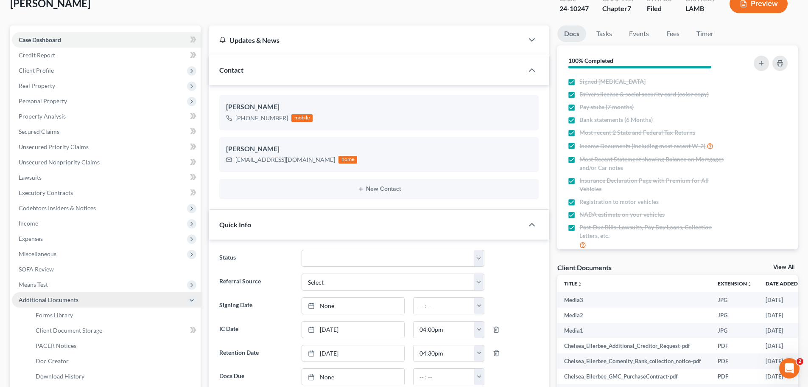
scroll to position [127, 0]
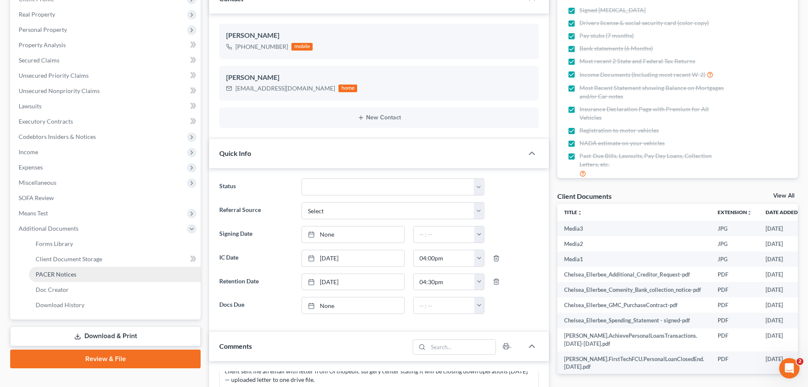
click at [45, 273] on span "PACER Notices" at bounding box center [56, 273] width 41 height 7
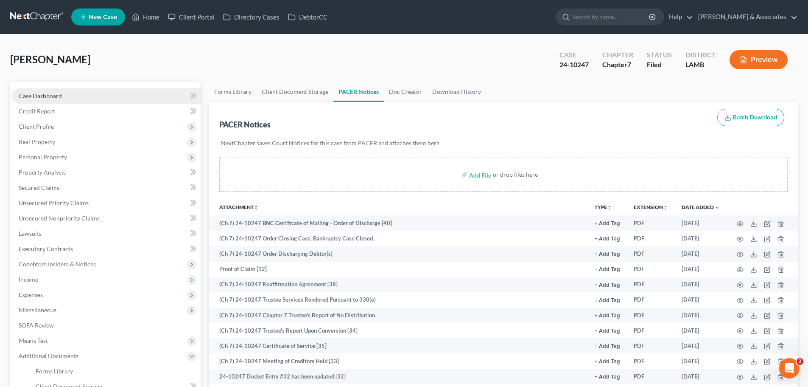
click at [50, 96] on span "Case Dashboard" at bounding box center [40, 95] width 43 height 7
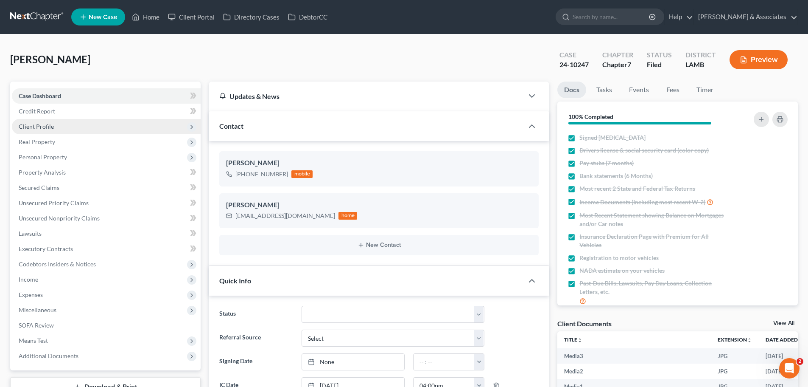
scroll to position [2769, 0]
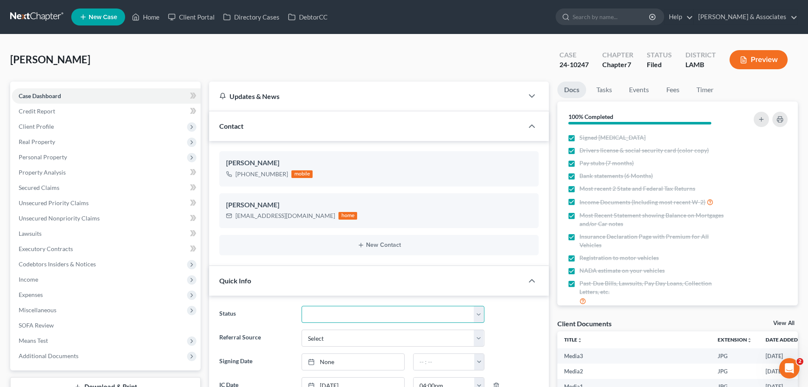
click at [355, 318] on select "Amended Plan Needed Awaiting Income Closed Confirmed Discharged Dismissed Docs …" at bounding box center [393, 314] width 183 height 17
select select "2"
click at [302, 306] on select "Amended Plan Needed Awaiting Income Closed Confirmed Discharged Dismissed Docs …" at bounding box center [393, 314] width 183 height 17
click at [152, 17] on link "Home" at bounding box center [146, 16] width 36 height 15
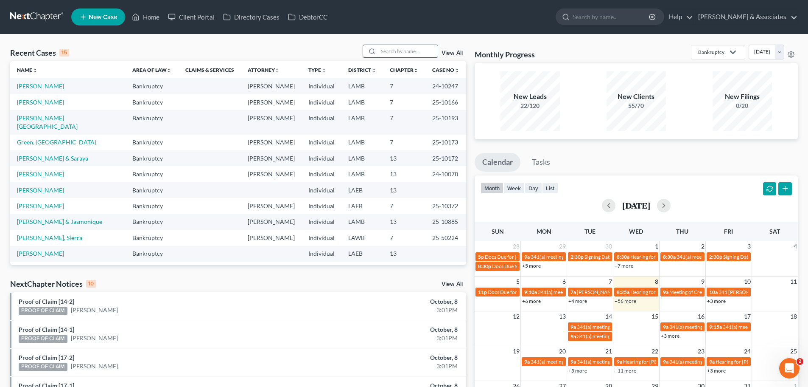
click at [397, 51] on input "search" at bounding box center [408, 51] width 59 height 12
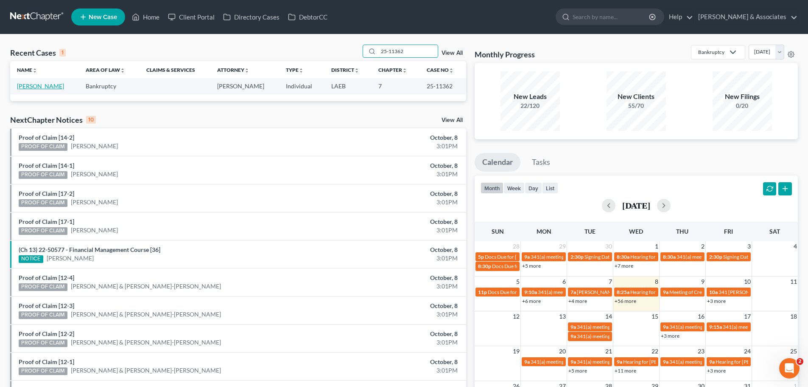
type input "25-11362"
click at [39, 86] on link "[PERSON_NAME]" at bounding box center [40, 85] width 47 height 7
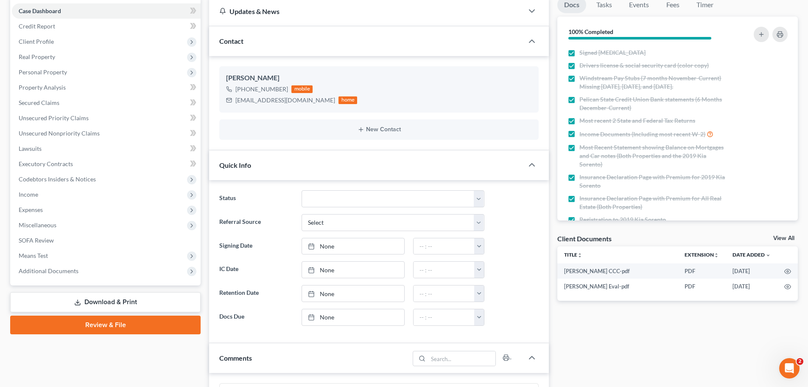
scroll to position [1228, 0]
click at [61, 271] on span "Additional Documents" at bounding box center [49, 270] width 60 height 7
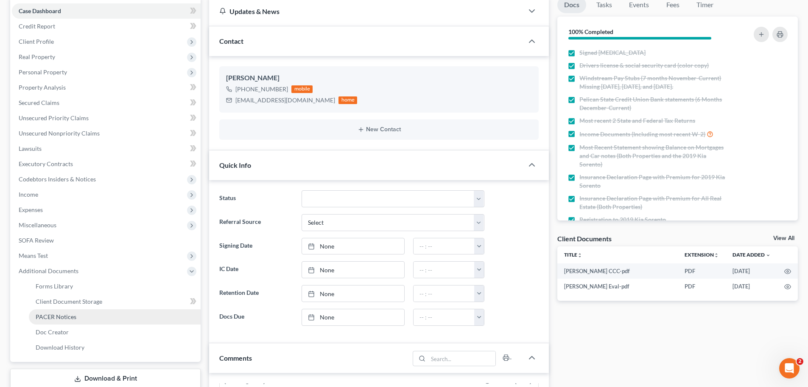
click at [61, 314] on span "PACER Notices" at bounding box center [56, 316] width 41 height 7
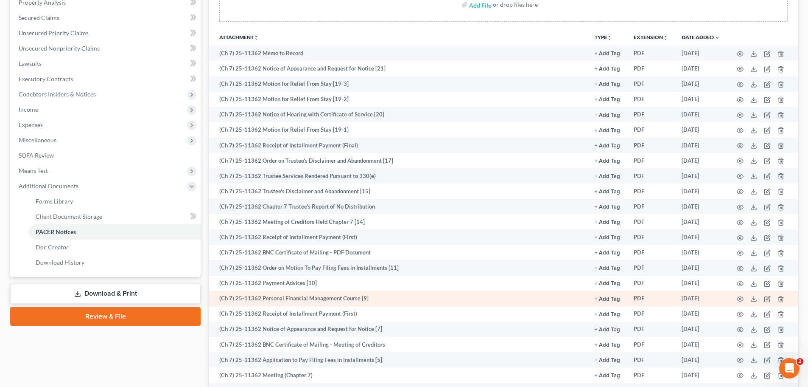
scroll to position [127, 0]
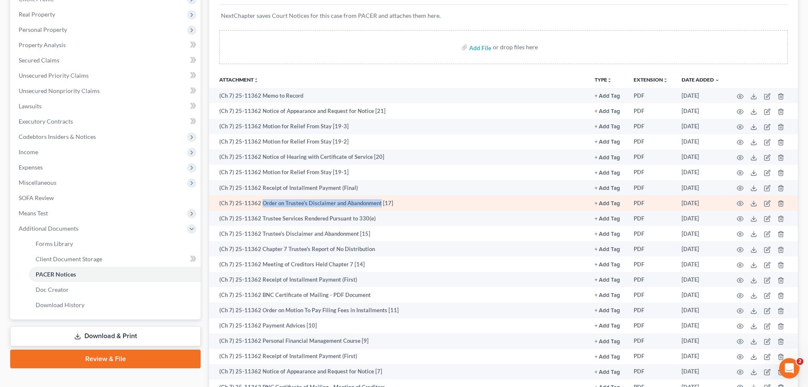
drag, startPoint x: 261, startPoint y: 201, endPoint x: 380, endPoint y: 201, distance: 118.8
click at [380, 201] on td "(Ch 7) 25-11362 Order on Trustee's Disclaimer and Abandonment [17]" at bounding box center [398, 202] width 379 height 15
copy td "Order on Trustee's Disclaimer and Abandonment"
